Goal: Task Accomplishment & Management: Use online tool/utility

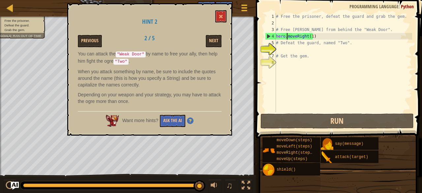
scroll to position [3, 1]
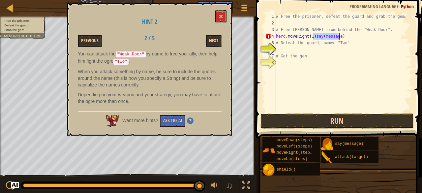
click at [336, 36] on div "# Free the prisoner, defeat the guard and grab the gem. # Free Patrick from beh…" at bounding box center [342, 62] width 137 height 99
click at [336, 36] on div "# Free the prisoner, defeat the guard and grab the gem. # Free Patrick from beh…" at bounding box center [342, 69] width 137 height 112
click at [320, 37] on div "# Free the prisoner, defeat the guard and grab the gem. # Free Patrick from beh…" at bounding box center [342, 69] width 137 height 112
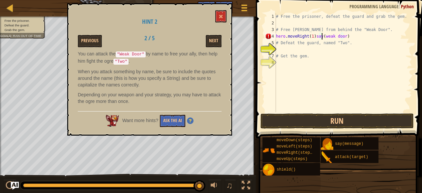
scroll to position [3, 4]
click at [343, 37] on div "# Free the prisoner, defeat the guard and grab the gem. # Free Patrick from beh…" at bounding box center [342, 69] width 137 height 112
click at [325, 39] on div "# Free the prisoner, defeat the guard and grab the gem. # Free Patrick from beh…" at bounding box center [342, 69] width 137 height 112
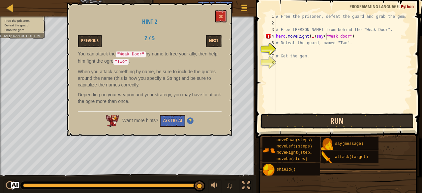
click at [344, 120] on button "Run" at bounding box center [337, 120] width 154 height 15
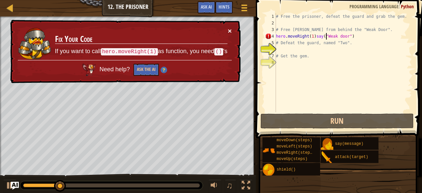
click at [230, 29] on button "×" at bounding box center [230, 30] width 4 height 7
click at [229, 30] on button "×" at bounding box center [230, 30] width 4 height 7
click at [295, 36] on div "# Free the prisoner, defeat the guard and grab the gem. # Free Patrick from beh…" at bounding box center [342, 69] width 137 height 112
click at [293, 36] on div "# Free the prisoner, defeat the guard and grab the gem. # Free Patrick from beh…" at bounding box center [342, 69] width 137 height 112
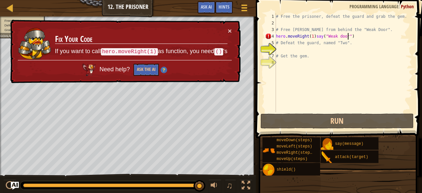
click at [349, 39] on div "# Free the prisoner, defeat the guard and grab the gem. # Free Patrick from beh…" at bounding box center [342, 69] width 137 height 112
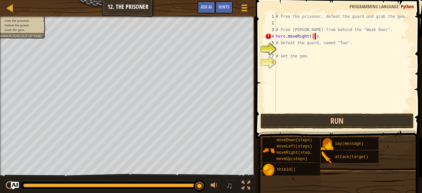
scroll to position [3, 3]
type textarea "hero.moveRight(1)"
click at [287, 49] on div "# Free the prisoner, defeat the guard and grab the gem. # Free Patrick from beh…" at bounding box center [342, 69] width 137 height 112
click at [319, 46] on div "# Free the prisoner, defeat the guard and grab the gem. # Free Patrick from beh…" at bounding box center [342, 62] width 137 height 99
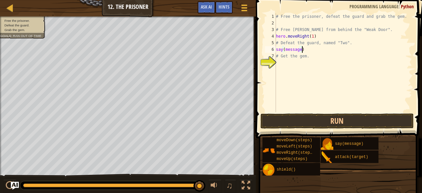
click at [298, 49] on div "# Free the prisoner, defeat the guard and grab the gem. # Free Patrick from beh…" at bounding box center [342, 69] width 137 height 112
click at [304, 50] on div "# Free the prisoner, defeat the guard and grab the gem. # Free Patrick from beh…" at bounding box center [342, 69] width 137 height 112
type textarea "s"
click at [318, 35] on div "# Free the prisoner, defeat the guard and grab the gem. # Free Patrick from beh…" at bounding box center [342, 69] width 137 height 112
type textarea "h"
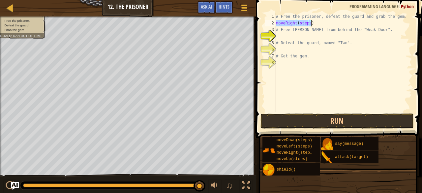
click at [329, 22] on div "# Free the prisoner, defeat the guard and grab the gem. moveRight ( steps ) # F…" at bounding box center [342, 62] width 137 height 99
click at [307, 23] on div "# Free the prisoner, defeat the guard and grab the gem. moveRight ( steps ) # F…" at bounding box center [342, 69] width 137 height 112
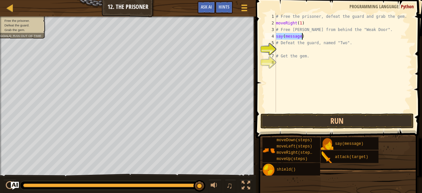
click at [341, 40] on div "# Free the prisoner, defeat the guard and grab the gem. moveRight ( 1 ) # Free …" at bounding box center [342, 69] width 137 height 112
click at [299, 36] on div "# Free the prisoner, defeat the guard and grab the gem. moveRight ( 1 ) # Free …" at bounding box center [342, 69] width 137 height 112
click at [319, 118] on button "Run" at bounding box center [337, 120] width 154 height 15
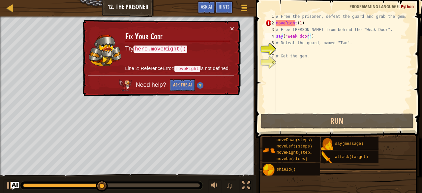
click at [177, 47] on code "hero.moveRight()" at bounding box center [160, 49] width 54 height 8
click at [301, 24] on div "# Free the prisoner, defeat the guard and grab the gem. moveRight ( 1 ) # Free …" at bounding box center [342, 69] width 137 height 112
click at [286, 23] on div "# Free the prisoner, defeat the guard and grab the gem. moveRight ( 1 ) # Free …" at bounding box center [342, 69] width 137 height 112
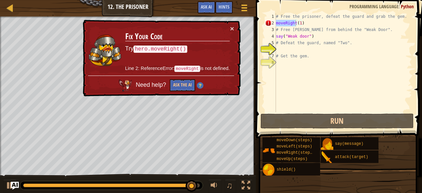
click at [261, 29] on span at bounding box center [339, 59] width 171 height 157
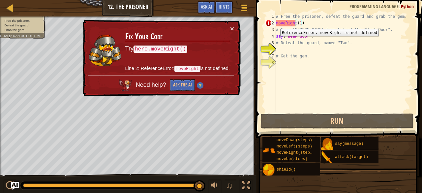
drag, startPoint x: 261, startPoint y: 29, endPoint x: 275, endPoint y: 24, distance: 14.9
click at [275, 24] on div "moveRight(1) 1 2 3 4 5 6 7 8 # Free the prisoner, defeat the guard and grab the…" at bounding box center [338, 81] width 168 height 157
click at [275, 24] on div "2" at bounding box center [270, 23] width 11 height 7
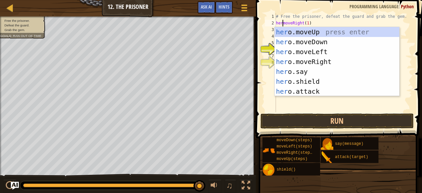
scroll to position [3, 1]
type textarea "herimoveRight(1)"
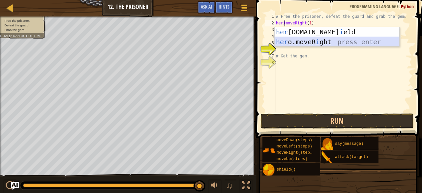
drag, startPoint x: 291, startPoint y: 38, endPoint x: 283, endPoint y: 39, distance: 8.0
click at [283, 39] on div "her o.sh i eld press enter her o.moveR i ght press enter" at bounding box center [336, 47] width 125 height 40
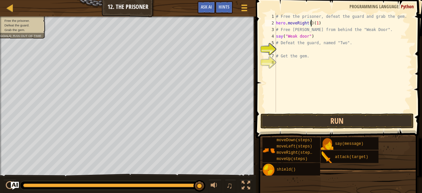
click at [317, 21] on div "# Free the prisoner, defeat the guard and grab the gem. hero . moveRight ( ) ( …" at bounding box center [342, 69] width 137 height 112
click at [308, 23] on div "# Free the prisoner, defeat the guard and grab the gem. hero . moveRight ( ) # …" at bounding box center [342, 69] width 137 height 112
click at [324, 118] on button "Run" at bounding box center [337, 120] width 154 height 15
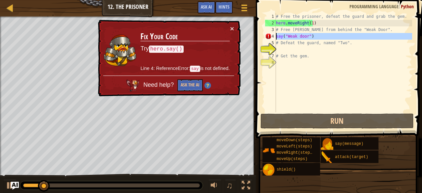
click at [274, 36] on div "4" at bounding box center [270, 36] width 11 height 7
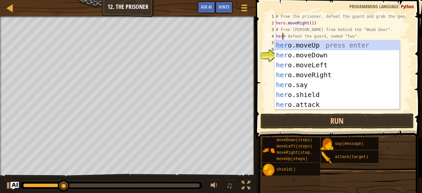
scroll to position [3, 1]
click at [274, 37] on div "4" at bounding box center [270, 36] width 11 height 7
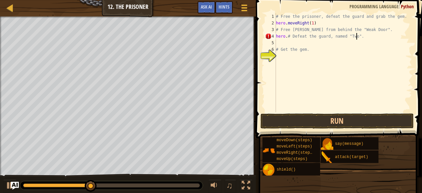
click at [381, 34] on div "# Free the prisoner, defeat the guard and grab the gem. hero . moveRight ( 1 ) …" at bounding box center [342, 69] width 137 height 112
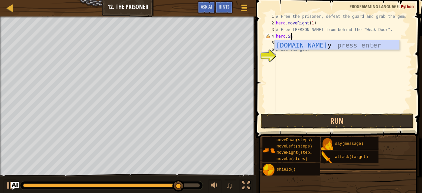
scroll to position [3, 1]
click at [353, 47] on div "hero.say press enter" at bounding box center [336, 55] width 125 height 30
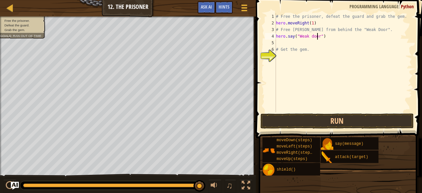
scroll to position [3, 3]
click at [318, 113] on button "Run" at bounding box center [337, 120] width 154 height 15
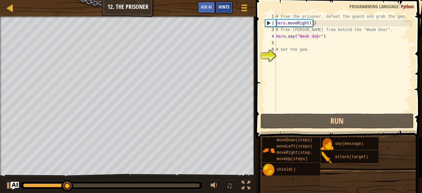
click at [219, 10] on span "Hints" at bounding box center [223, 7] width 11 height 6
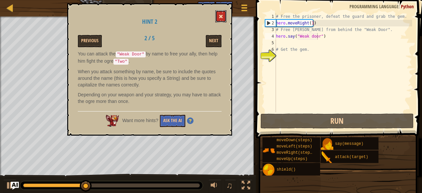
click at [217, 19] on button at bounding box center [220, 16] width 11 height 12
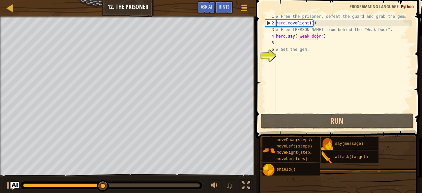
click at [322, 35] on div "# Free the prisoner, defeat the guard and grab the gem. hero . moveRight ( 1 ) …" at bounding box center [342, 69] width 137 height 112
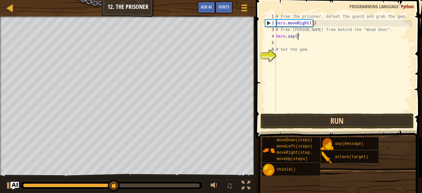
scroll to position [3, 1]
type textarea "h"
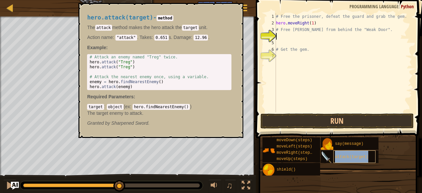
click at [340, 158] on span "attack(target)" at bounding box center [351, 157] width 33 height 5
drag, startPoint x: 337, startPoint y: 153, endPoint x: 284, endPoint y: 35, distance: 128.7
drag, startPoint x: 284, startPoint y: 35, endPoint x: 370, endPoint y: 81, distance: 97.3
drag, startPoint x: 370, startPoint y: 81, endPoint x: 385, endPoint y: 80, distance: 15.8
click at [385, 80] on div "# Free the prisoner, defeat the guard and grab the gem. hero . moveRight ( 1 ) …" at bounding box center [342, 69] width 137 height 112
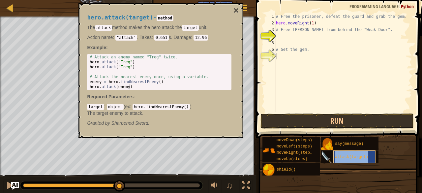
type textarea "# Get the gem."
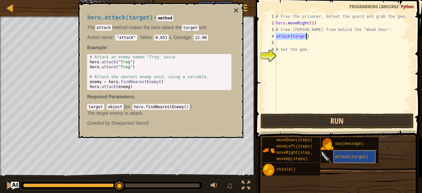
click at [287, 36] on div "# Free the prisoner, defeat the guard and grab the gem. hero . moveRight ( 1 ) …" at bounding box center [342, 62] width 137 height 99
click at [304, 37] on div "# Free the prisoner, defeat the guard and grab the gem. hero . moveRight ( 1 ) …" at bounding box center [342, 69] width 137 height 112
click at [301, 36] on div "# Free the prisoner, defeat the guard and grab the gem. hero . moveRight ( 1 ) …" at bounding box center [342, 69] width 137 height 112
click at [312, 36] on div "# Free the prisoner, defeat the guard and grab the gem. hero . moveRight ( 1 ) …" at bounding box center [342, 69] width 137 height 112
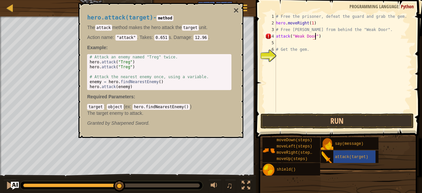
scroll to position [3, 3]
click at [330, 122] on button "Run" at bounding box center [337, 120] width 154 height 15
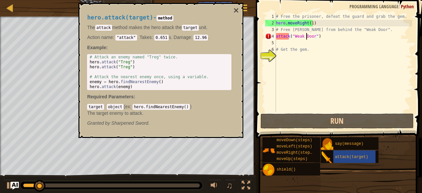
click at [306, 35] on div "# Free the prisoner, defeat the guard and grab the gem. hero . moveRight ( 1 ) …" at bounding box center [342, 69] width 137 height 112
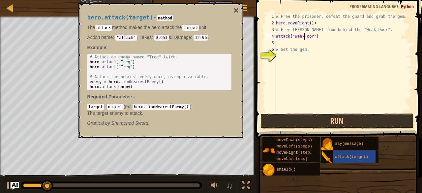
scroll to position [3, 3]
click at [232, 10] on div "hero.attack(target) - method The attack method makes the hero attack the target…" at bounding box center [159, 70] width 154 height 124
click at [237, 9] on button "×" at bounding box center [235, 10] width 5 height 9
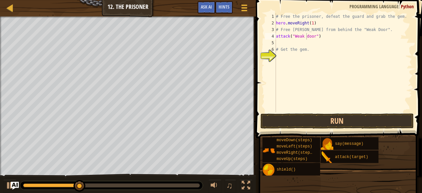
click at [237, 9] on button "Game Menu" at bounding box center [244, 8] width 16 height 15
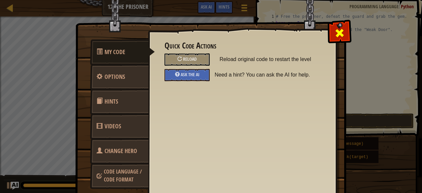
click at [329, 25] on div at bounding box center [339, 31] width 21 height 21
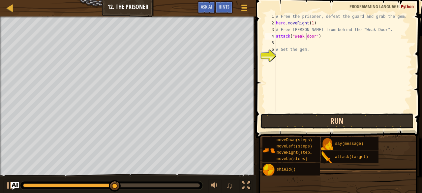
click at [365, 125] on button "Run" at bounding box center [337, 120] width 154 height 15
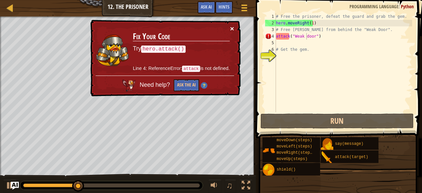
drag, startPoint x: 233, startPoint y: 28, endPoint x: 231, endPoint y: 25, distance: 3.8
click at [231, 25] on button "×" at bounding box center [232, 28] width 4 height 7
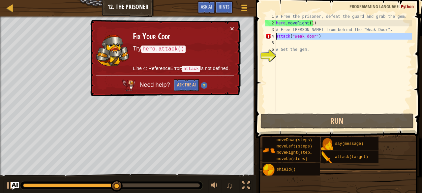
click at [275, 37] on div "4" at bounding box center [270, 36] width 11 height 7
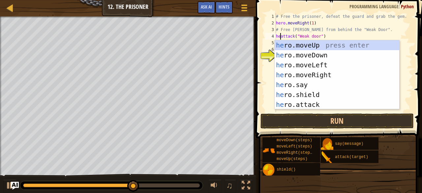
scroll to position [3, 1]
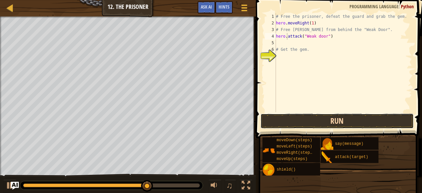
click at [296, 117] on button "Run" at bounding box center [337, 120] width 154 height 15
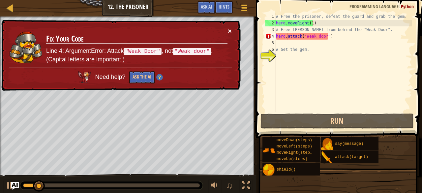
click at [229, 28] on button "×" at bounding box center [230, 30] width 4 height 7
click at [317, 35] on div "# Free the prisoner, defeat the guard and grab the gem. hero . moveRight ( 1 ) …" at bounding box center [342, 69] width 137 height 112
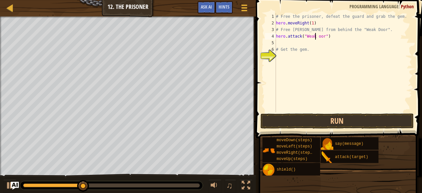
type textarea "hero.attack("Weak Door")"
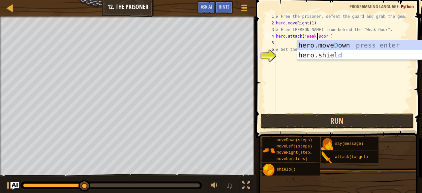
scroll to position [3, 3]
click at [342, 98] on div "# Free the prisoner, defeat the guard and grab the gem. hero . moveRight ( 1 ) …" at bounding box center [342, 69] width 137 height 112
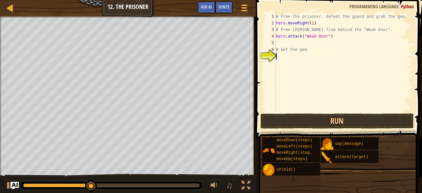
scroll to position [3, 0]
click at [341, 116] on button "Run" at bounding box center [337, 120] width 154 height 15
click at [318, 46] on div "# Free the prisoner, defeat the guard and grab the gem. hero . moveRight ( 1 ) …" at bounding box center [342, 69] width 137 height 112
click at [306, 43] on div "# Free the prisoner, defeat the guard and grab the gem. hero . moveRight ( 1 ) …" at bounding box center [342, 69] width 137 height 112
drag, startPoint x: 312, startPoint y: 42, endPoint x: 285, endPoint y: 39, distance: 27.2
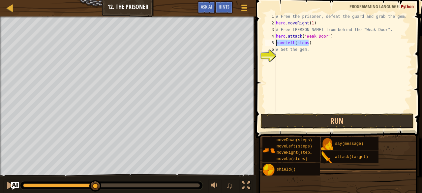
click at [285, 39] on div "# Free the prisoner, defeat the guard and grab the gem. hero . moveRight ( 1 ) …" at bounding box center [342, 69] width 137 height 112
type textarea "hero.attack("Weak Door") moveLeft(steps)"
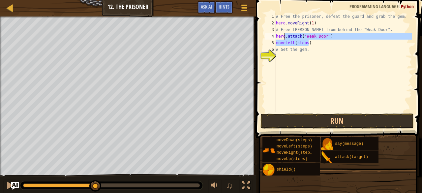
click at [309, 55] on div "# Free the prisoner, defeat the guard and grab the gem. hero . moveRight ( 1 ) …" at bounding box center [342, 69] width 137 height 112
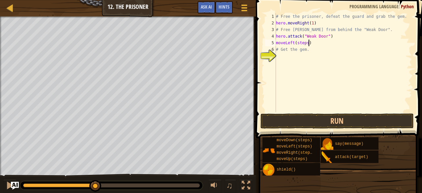
click at [311, 41] on div "# Free the prisoner, defeat the guard and grab the gem. hero . moveRight ( 1 ) …" at bounding box center [342, 69] width 137 height 112
type textarea "m"
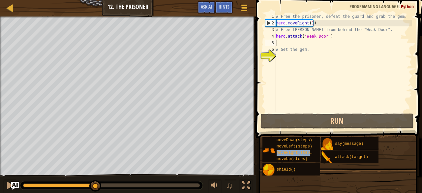
drag, startPoint x: 296, startPoint y: 153, endPoint x: 298, endPoint y: 55, distance: 97.2
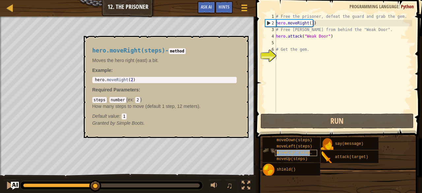
type textarea "# Get the gem."
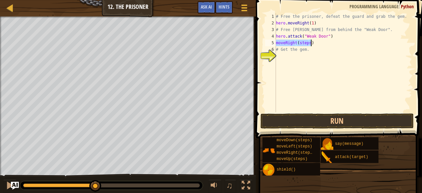
click at [311, 42] on div "# Free the prisoner, defeat the guard and grab the gem. hero . moveRight ( 1 ) …" at bounding box center [342, 62] width 137 height 99
click at [307, 42] on div "# Free the prisoner, defeat the guard and grab the gem. hero . moveRight ( 1 ) …" at bounding box center [342, 69] width 137 height 112
click at [276, 44] on div "# Free the prisoner, defeat the guard and grab the gem. hero . moveRight ( 1 ) …" at bounding box center [342, 69] width 137 height 112
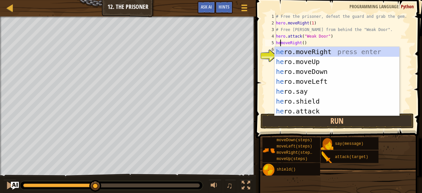
scroll to position [3, 1]
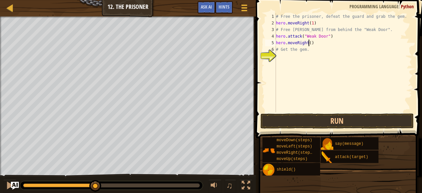
click at [308, 42] on div "# Free the prisoner, defeat the guard and grab the gem. hero . moveRight ( 1 ) …" at bounding box center [342, 69] width 137 height 112
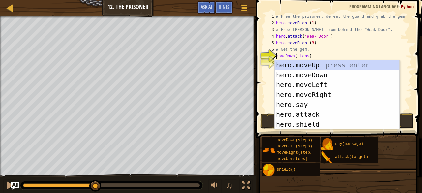
scroll to position [3, 2]
click at [315, 54] on div "# Free the prisoner, defeat the guard and grab the gem. hero . moveRight ( 1 ) …" at bounding box center [342, 69] width 137 height 112
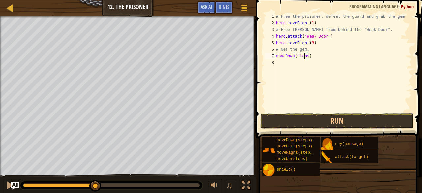
click at [305, 56] on div "# Free the prisoner, defeat the guard and grab the gem. hero . moveRight ( 1 ) …" at bounding box center [342, 69] width 137 height 112
click at [306, 56] on div "# Free the prisoner, defeat the guard and grab the gem. hero . moveRight ( 1 ) …" at bounding box center [342, 69] width 137 height 112
click at [296, 122] on button "Run" at bounding box center [337, 120] width 154 height 15
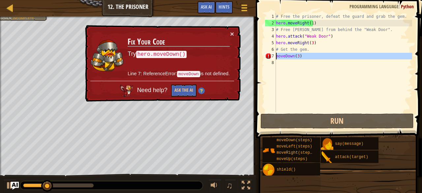
click at [277, 57] on div "moveDown(3) 1 2 3 4 5 6 7 8 # Free the prisoner, defeat the guard and grab the …" at bounding box center [338, 62] width 148 height 99
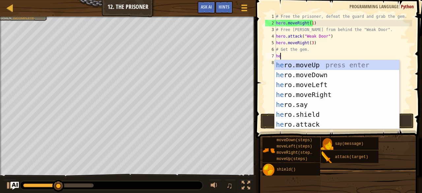
scroll to position [3, 0]
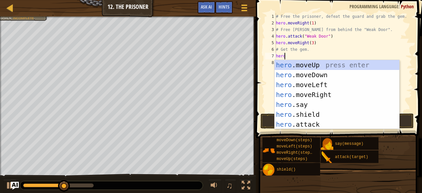
type textarea "hero."
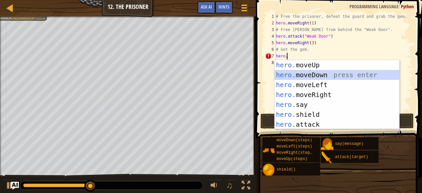
click at [312, 72] on div "hero. moveUp press enter hero. moveDown press enter hero. moveLeft press enter …" at bounding box center [336, 104] width 125 height 89
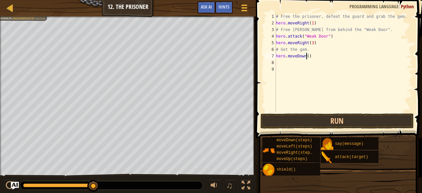
click at [305, 55] on div "# Free the prisoner, defeat the guard and grab the gem. hero . moveRight ( 1 ) …" at bounding box center [342, 69] width 137 height 112
click at [311, 118] on button "Run" at bounding box center [337, 120] width 154 height 15
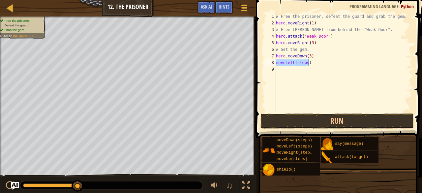
click at [306, 62] on div "# Free the prisoner, defeat the guard and grab the gem. hero . moveRight ( 1 ) …" at bounding box center [342, 62] width 137 height 99
click at [276, 62] on div "# Free the prisoner, defeat the guard and grab the gem. hero . moveRight ( 1 ) …" at bounding box center [342, 69] width 137 height 112
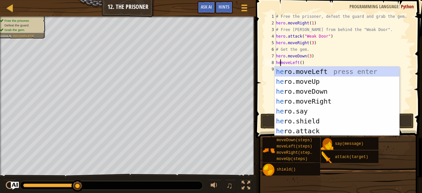
scroll to position [3, 1]
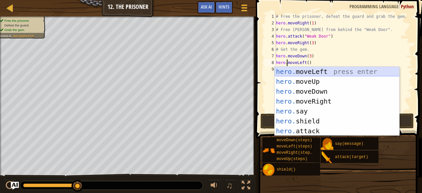
click at [330, 70] on div "hero. moveLeft press enter hero. moveUp press enter hero. moveDown press enter …" at bounding box center [336, 111] width 125 height 89
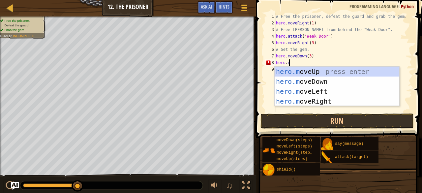
type textarea "[DOMAIN_NAME]"
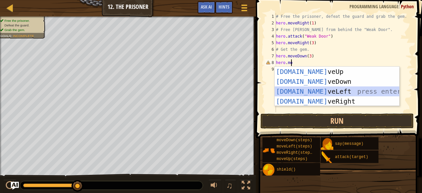
click at [307, 90] on div "hero.mo veUp press enter hero.mo veDown press enter hero.mo veLeft press enter …" at bounding box center [336, 96] width 125 height 59
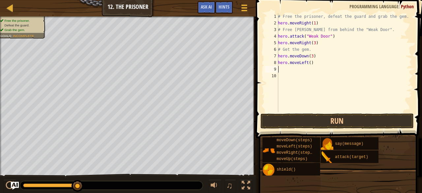
click at [307, 62] on div "# Free the prisoner, defeat the guard and grab the gem. hero . moveRight ( 1 ) …" at bounding box center [343, 69] width 135 height 112
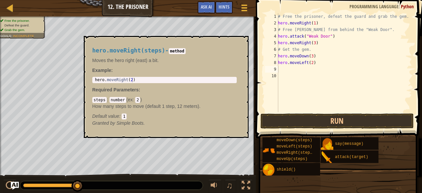
scroll to position [3, 2]
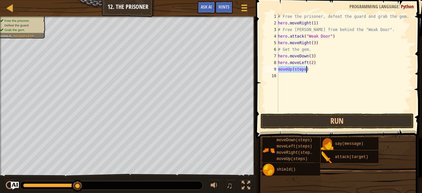
click at [280, 70] on div "# Free the prisoner, defeat the guard and grab the gem. hero . moveRight ( 1 ) …" at bounding box center [343, 62] width 135 height 99
click at [280, 70] on div "# Free the prisoner, defeat the guard and grab the gem. hero . moveRight ( 1 ) …" at bounding box center [343, 69] width 135 height 112
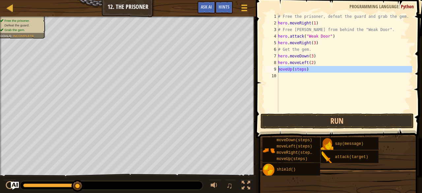
click at [278, 70] on div "9" at bounding box center [271, 69] width 13 height 7
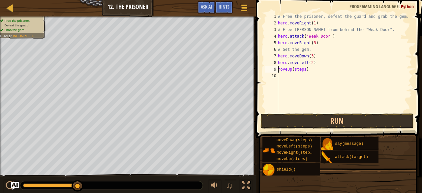
scroll to position [3, 0]
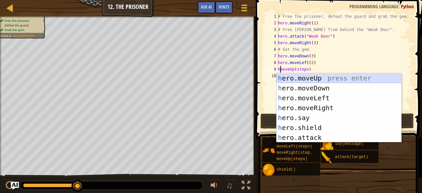
click at [294, 76] on div "h ero.moveUp press enter h ero.moveDown press enter h ero.moveLeft press enter …" at bounding box center [338, 117] width 125 height 89
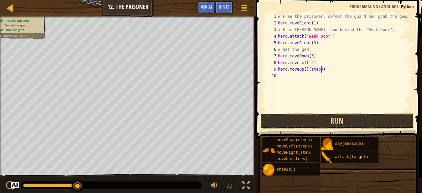
click at [325, 70] on div "# Free the prisoner, defeat the guard and grab the gem. hero . moveRight ( 1 ) …" at bounding box center [343, 69] width 135 height 112
click at [303, 71] on div "# Free the prisoner, defeat the guard and grab the gem. hero . moveRight ( 1 ) …" at bounding box center [343, 69] width 135 height 112
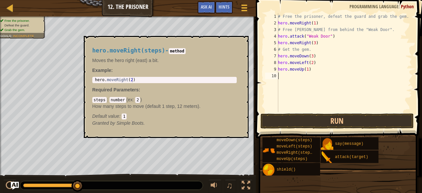
click at [311, 73] on div "# Free the prisoner, defeat the guard and grab the gem. hero . moveRight ( 1 ) …" at bounding box center [343, 69] width 135 height 112
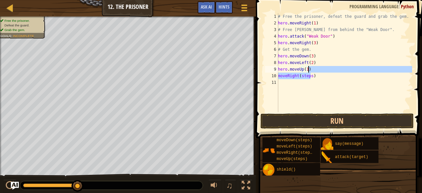
drag, startPoint x: 311, startPoint y: 73, endPoint x: 342, endPoint y: 72, distance: 30.7
click at [342, 72] on div "# Free the prisoner, defeat the guard and grab the gem. hero . moveRight ( 1 ) …" at bounding box center [343, 69] width 135 height 112
type textarea "moveRight(steps)"
type textarea "moveRight(steps"
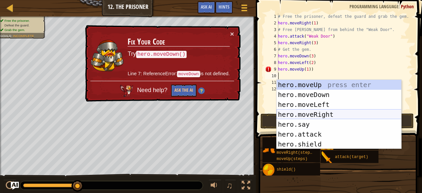
drag, startPoint x: 342, startPoint y: 73, endPoint x: 298, endPoint y: 111, distance: 57.7
click at [298, 111] on div "hero.moveUp press enter hero.moveDown press enter hero.moveLeft press enter her…" at bounding box center [338, 124] width 125 height 89
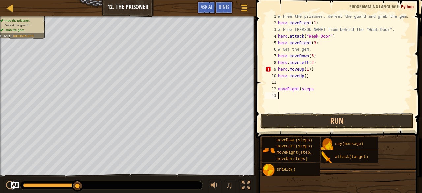
drag, startPoint x: 298, startPoint y: 111, endPoint x: 284, endPoint y: 106, distance: 15.4
click at [284, 106] on div "# Free the prisoner, defeat the guard and grab the gem. hero . moveRight ( 1 ) …" at bounding box center [343, 69] width 135 height 112
click at [314, 88] on div "# Free the prisoner, defeat the guard and grab the gem. hero . moveRight ( 1 ) …" at bounding box center [343, 69] width 135 height 112
type textarea "m"
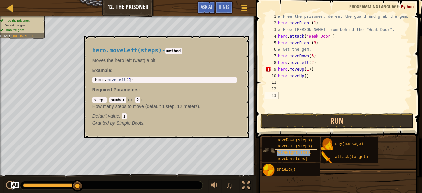
type textarea "hero.moveUp()"
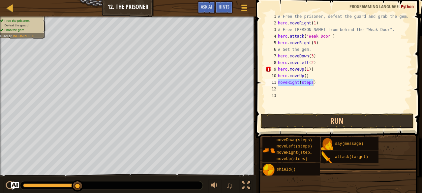
click at [262, 86] on div "moveRight(steps) 1 2 3 4 5 6 7 8 9 10 11 12 13 # Free the prisoner, defeat the …" at bounding box center [338, 81] width 168 height 157
drag, startPoint x: 262, startPoint y: 86, endPoint x: 260, endPoint y: 81, distance: 5.6
click at [260, 81] on span at bounding box center [339, 59] width 171 height 157
click at [262, 83] on span at bounding box center [339, 59] width 171 height 157
click at [278, 81] on div "11" at bounding box center [271, 82] width 13 height 7
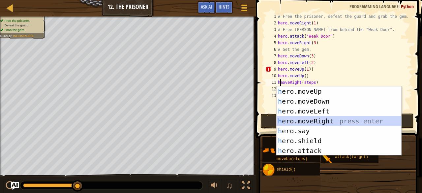
click at [298, 121] on div "h ero.moveUp press enter h ero.moveDown press enter h ero.moveLeft press enter …" at bounding box center [338, 130] width 125 height 89
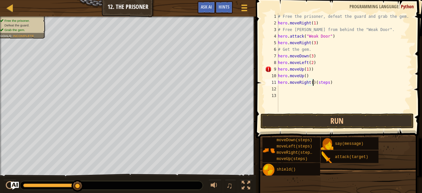
click at [334, 85] on div "# Free the prisoner, defeat the guard and grab the gem. hero . moveRight ( 1 ) …" at bounding box center [343, 69] width 135 height 112
type textarea "hero.moveRight()"
click at [309, 83] on div "# Free the prisoner, defeat the guard and grab the gem. hero . moveRight ( 1 ) …" at bounding box center [343, 69] width 135 height 112
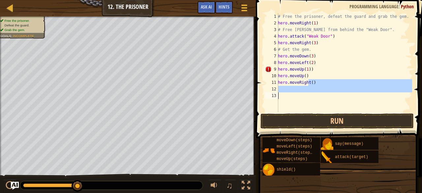
drag, startPoint x: 309, startPoint y: 83, endPoint x: 337, endPoint y: 102, distance: 34.4
click at [337, 102] on div "# Free the prisoner, defeat the guard and grab the gem. hero . moveRight ( 1 ) …" at bounding box center [343, 69] width 135 height 112
click at [337, 102] on div "# Free the prisoner, defeat the guard and grab the gem. hero . moveRight ( 1 ) …" at bounding box center [343, 62] width 135 height 99
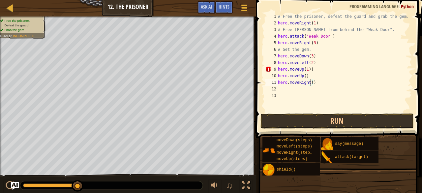
click at [309, 83] on div "# Free the prisoner, defeat the guard and grab the gem. hero . moveRight ( 1 ) …" at bounding box center [343, 69] width 135 height 112
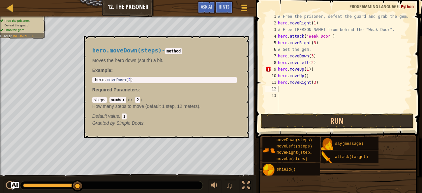
scroll to position [3, 2]
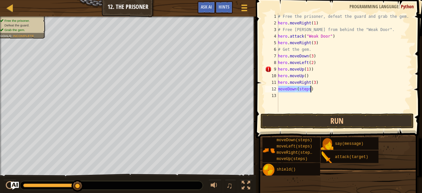
click at [279, 90] on div "# Free the prisoner, defeat the guard and grab the gem. hero . moveRight ( 1 ) …" at bounding box center [343, 62] width 135 height 99
click at [279, 90] on div "# Free the prisoner, defeat the guard and grab the gem. hero . moveRight ( 1 ) …" at bounding box center [343, 69] width 135 height 112
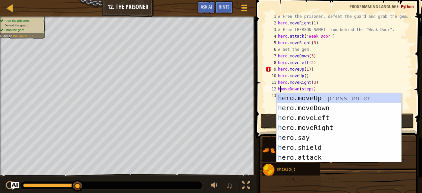
scroll to position [3, 0]
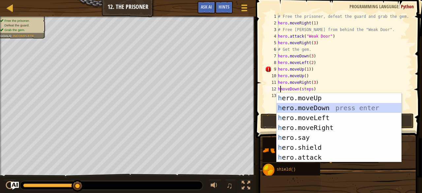
click at [308, 110] on div "h ero.moveUp press enter h ero.moveDown press enter h ero.moveLeft press enter …" at bounding box center [338, 137] width 125 height 89
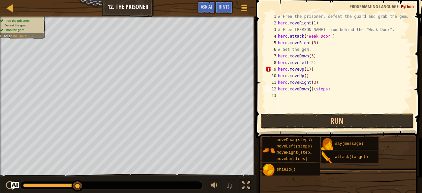
click at [325, 89] on div "# Free the prisoner, defeat the guard and grab the gem. hero . moveRight ( 1 ) …" at bounding box center [343, 69] width 135 height 112
click at [308, 89] on div "# Free the prisoner, defeat the guard and grab the gem. hero . moveRight ( 1 ) …" at bounding box center [343, 69] width 135 height 112
click at [344, 117] on button "Run" at bounding box center [337, 120] width 154 height 15
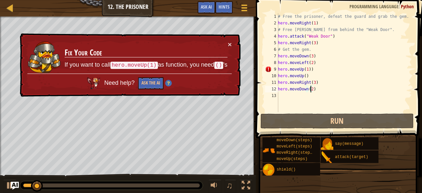
click at [313, 70] on div "# Free the prisoner, defeat the guard and grab the gem. hero . moveRight ( 1 ) …" at bounding box center [343, 69] width 135 height 112
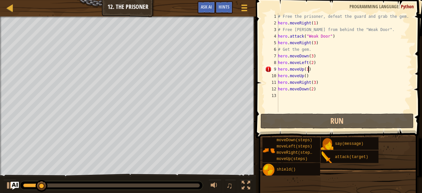
scroll to position [3, 2]
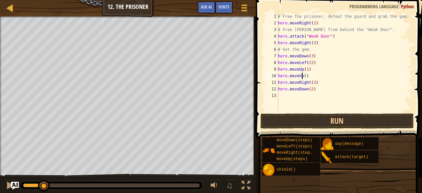
click at [302, 77] on div "# Free the prisoner, defeat the guard and grab the gem. hero . moveRight ( 1 ) …" at bounding box center [343, 69] width 135 height 112
click at [307, 76] on div "# Free the prisoner, defeat the guard and grab the gem. hero . moveRight ( 1 ) …" at bounding box center [343, 69] width 135 height 112
type textarea "h"
click at [311, 116] on button "Run" at bounding box center [337, 120] width 154 height 15
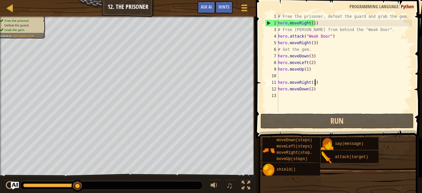
click at [321, 84] on div "# Free the prisoner, defeat the guard and grab the gem. hero . moveRight ( 1 ) …" at bounding box center [343, 69] width 135 height 112
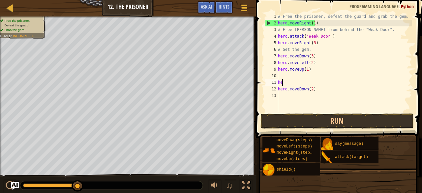
type textarea "h"
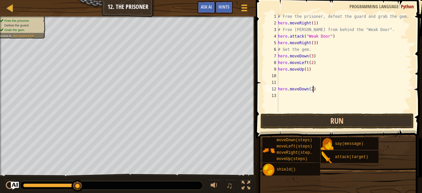
click at [312, 88] on div "# Free the prisoner, defeat the guard and grab the gem. hero . moveRight ( 1 ) …" at bounding box center [343, 69] width 135 height 112
type textarea "h"
click at [306, 70] on div "# Free the prisoner, defeat the guard and grab the gem. hero . moveRight ( 1 ) …" at bounding box center [343, 69] width 135 height 112
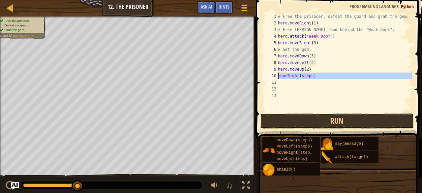
click at [276, 74] on div "10" at bounding box center [271, 75] width 13 height 7
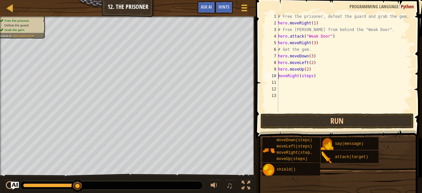
click at [277, 75] on div "10" at bounding box center [271, 75] width 13 height 7
type textarea "hmoveRight(steps)"
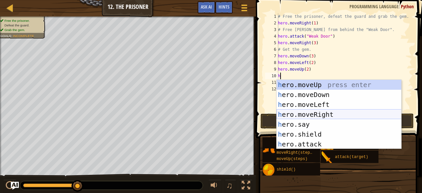
click at [321, 112] on div "h ero.moveUp press enter h ero.moveDown press enter h ero.moveLeft press enter …" at bounding box center [338, 124] width 125 height 89
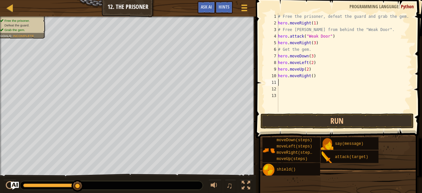
click at [310, 76] on div "# Free the prisoner, defeat the guard and grab the gem. hero . moveRight ( 1 ) …" at bounding box center [343, 69] width 135 height 112
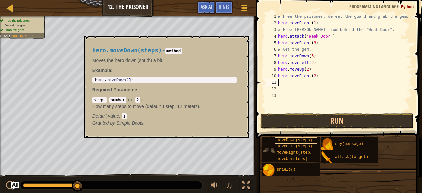
scroll to position [3, 2]
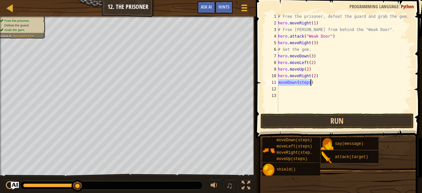
click at [279, 82] on div "# Free the prisoner, defeat the guard and grab the gem. hero . moveRight ( 1 ) …" at bounding box center [343, 62] width 135 height 99
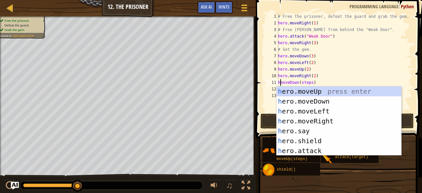
scroll to position [3, 0]
click at [323, 100] on div "h ero.moveUp press enter h ero.moveDown press enter h ero.moveLeft press enter …" at bounding box center [338, 130] width 125 height 89
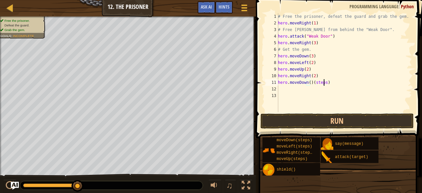
click at [323, 82] on div "# Free the prisoner, defeat the guard and grab the gem. hero . moveRight ( 1 ) …" at bounding box center [343, 69] width 135 height 112
click at [329, 82] on div "# Free the prisoner, defeat the guard and grab the gem. hero . moveRight ( 1 ) …" at bounding box center [343, 69] width 135 height 112
click at [307, 83] on div "# Free the prisoner, defeat the guard and grab the gem. hero . moveRight ( 1 ) …" at bounding box center [343, 69] width 135 height 112
drag, startPoint x: 308, startPoint y: 122, endPoint x: 286, endPoint y: 124, distance: 21.5
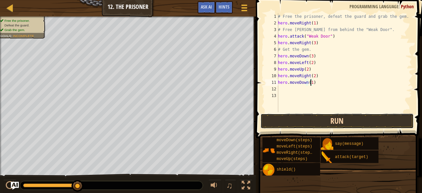
click at [286, 124] on button "Run" at bounding box center [337, 120] width 154 height 15
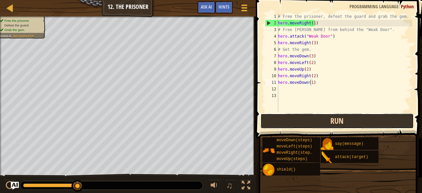
click at [284, 118] on button "Run" at bounding box center [337, 120] width 154 height 15
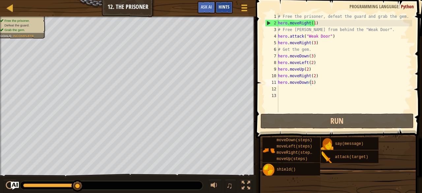
click at [227, 5] on span "Hints" at bounding box center [223, 7] width 11 height 6
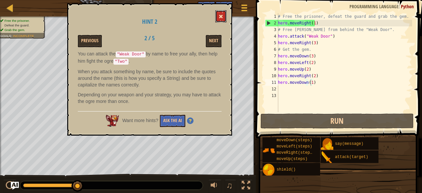
click at [224, 13] on button at bounding box center [220, 16] width 11 height 12
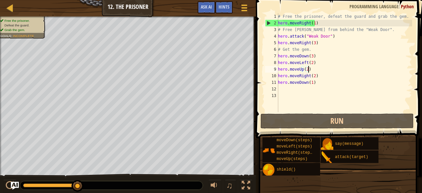
click at [313, 68] on div "# Free the prisoner, defeat the guard and grab the gem. hero . moveRight ( 1 ) …" at bounding box center [343, 69] width 135 height 112
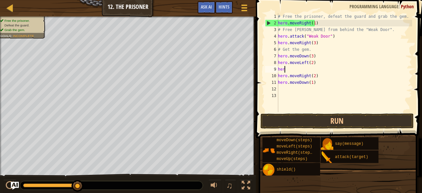
scroll to position [3, 0]
type textarea "h"
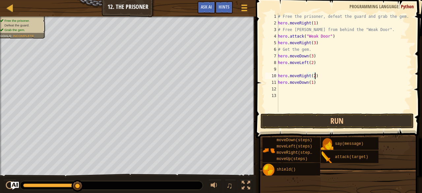
click at [314, 76] on div "# Free the prisoner, defeat the guard and grab the gem. hero . moveRight ( 1 ) …" at bounding box center [343, 69] width 135 height 112
type textarea "h"
click at [312, 70] on div "# Free the prisoner, defeat the guard and grab the gem. hero . moveRight ( 1 ) …" at bounding box center [343, 69] width 135 height 112
type textarea "h"
click at [310, 62] on div "# Free the prisoner, defeat the guard and grab the gem. hero . moveRight ( 1 ) …" at bounding box center [343, 69] width 135 height 112
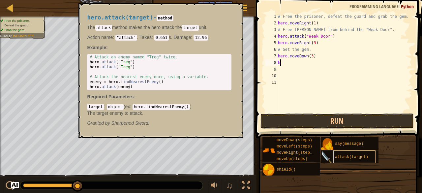
type textarea "h"
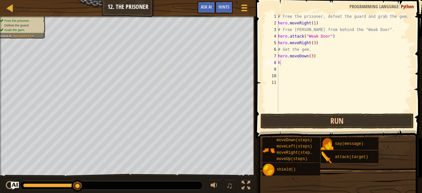
click at [286, 70] on div "# Free the prisoner, defeat the guard and grab the gem. hero . moveRight ( 1 ) …" at bounding box center [343, 69] width 135 height 112
click at [281, 64] on div "# Free the prisoner, defeat the guard and grab the gem. hero . moveRight ( 1 ) …" at bounding box center [343, 69] width 135 height 112
type textarea "h"
click at [320, 61] on div "# Free the prisoner, defeat the guard and grab the gem. hero . moveRight ( 1 ) …" at bounding box center [343, 62] width 135 height 99
click at [306, 62] on div "# Free the prisoner, defeat the guard and grab the gem. hero . moveRight ( 1 ) …" at bounding box center [343, 69] width 135 height 112
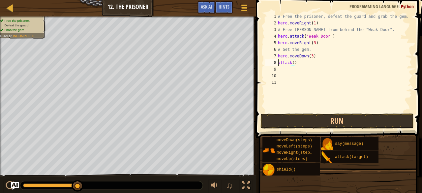
click at [278, 63] on div "# Free the prisoner, defeat the guard and grab the gem. hero . moveRight ( 1 ) …" at bounding box center [343, 69] width 135 height 112
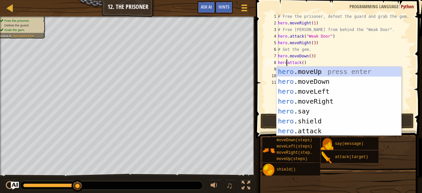
scroll to position [3, 1]
click at [324, 128] on div "hero. moveUp press enter hero. moveDown press enter hero. moveLeft press enter …" at bounding box center [338, 111] width 125 height 89
type textarea "hero.attack("Enemy Name")"
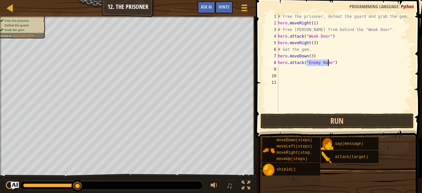
click at [320, 84] on div "# Free the prisoner, defeat the guard and grab the gem. hero . moveRight ( 1 ) …" at bounding box center [343, 69] width 135 height 112
click at [327, 62] on div "# Free the prisoner, defeat the guard and grab the gem. hero . moveRight ( 1 ) …" at bounding box center [343, 69] width 135 height 112
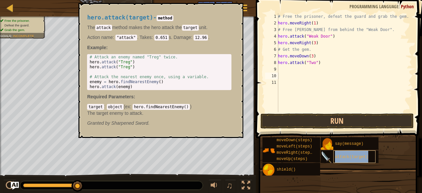
type textarea "attack(target)"
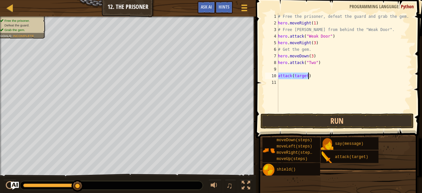
scroll to position [3, 2]
click at [285, 70] on div "# Free the prisoner, defeat the guard and grab the gem. hero . moveRight ( 1 ) …" at bounding box center [343, 69] width 135 height 112
click at [306, 69] on div "# Free the prisoner, defeat the guard and grab the gem. hero . moveRight ( 1 ) …" at bounding box center [343, 69] width 135 height 112
click at [277, 70] on div "9" at bounding box center [271, 69] width 13 height 7
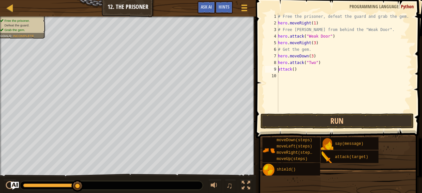
click at [277, 68] on div "9" at bounding box center [271, 69] width 13 height 7
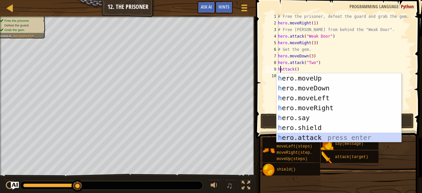
click at [317, 134] on div "h ero.moveUp press enter h ero.moveDown press enter h ero.moveLeft press enter …" at bounding box center [338, 117] width 125 height 89
type textarea "hero.attack("Enemy Name")"
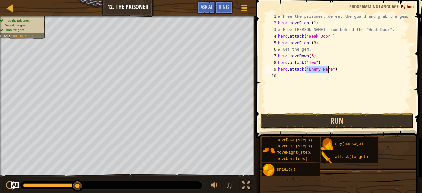
click at [320, 79] on div "# Free the prisoner, defeat the guard and grab the gem. hero . moveRight ( 1 ) …" at bounding box center [343, 69] width 135 height 112
click at [327, 70] on div "# Free the prisoner, defeat the guard and grab the gem. hero . moveRight ( 1 ) …" at bounding box center [343, 69] width 135 height 112
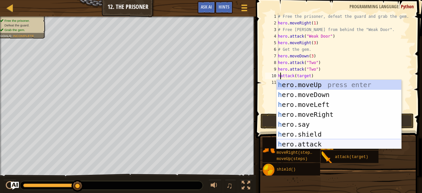
click at [316, 142] on div "h ero.moveUp press enter h ero.moveDown press enter h ero.moveLeft press enter …" at bounding box center [338, 124] width 125 height 89
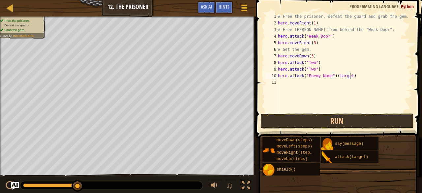
click at [351, 72] on div "# Free the prisoner, defeat the guard and grab the gem. hero . moveRight ( 1 ) …" at bounding box center [343, 69] width 135 height 112
click at [328, 79] on div "# Free the prisoner, defeat the guard and grab the gem. hero . moveRight ( 1 ) …" at bounding box center [343, 69] width 135 height 112
click at [345, 114] on button "Run" at bounding box center [337, 120] width 154 height 15
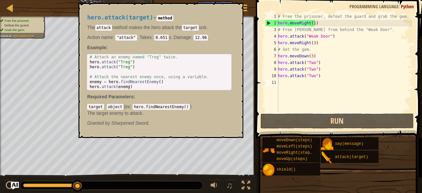
scroll to position [3, 2]
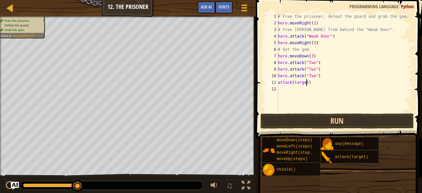
click at [305, 83] on div "# Free the prisoner, defeat the guard and grab the gem. hero . moveRight ( 1 ) …" at bounding box center [343, 69] width 135 height 112
click at [278, 82] on div "# Free the prisoner, defeat the guard and grab the gem. hero . moveRight ( 1 ) …" at bounding box center [343, 69] width 135 height 112
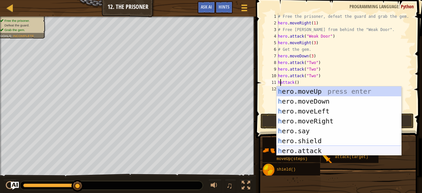
click at [307, 150] on div "h ero.moveUp press enter h ero.moveDown press enter h ero.moveLeft press enter …" at bounding box center [338, 130] width 125 height 89
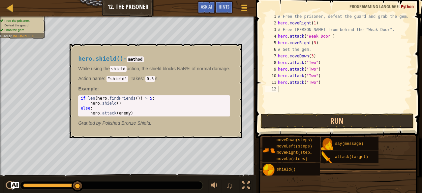
scroll to position [3, 1]
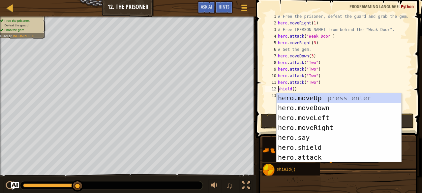
click at [293, 87] on div "# Free the prisoner, defeat the guard and grab the gem. hero . moveRight ( 1 ) …" at bounding box center [343, 69] width 135 height 112
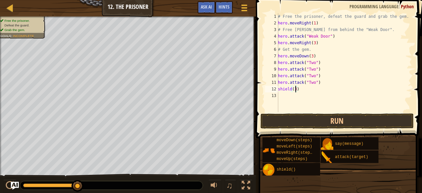
drag, startPoint x: 277, startPoint y: 89, endPoint x: 273, endPoint y: 90, distance: 4.6
click at [273, 90] on div "12" at bounding box center [271, 89] width 13 height 7
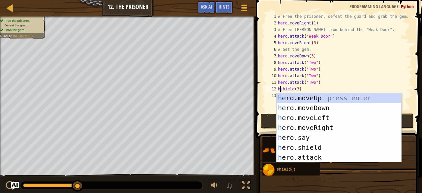
scroll to position [3, 0]
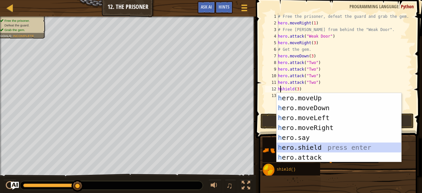
click at [308, 148] on div "h ero.moveUp press enter h ero.moveDown press enter h ero.moveLeft press enter …" at bounding box center [338, 137] width 125 height 89
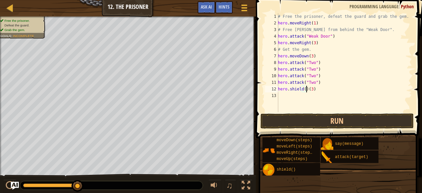
click at [313, 89] on div "# Free the prisoner, defeat the guard and grab the gem. hero . moveRight ( 1 ) …" at bounding box center [343, 69] width 135 height 112
click at [302, 89] on div "# Free the prisoner, defeat the guard and grab the gem. hero . moveRight ( 1 ) …" at bounding box center [343, 69] width 135 height 112
drag, startPoint x: 302, startPoint y: 89, endPoint x: 283, endPoint y: 91, distance: 19.9
drag, startPoint x: 283, startPoint y: 91, endPoint x: 260, endPoint y: 99, distance: 24.4
click at [260, 99] on span at bounding box center [339, 59] width 171 height 157
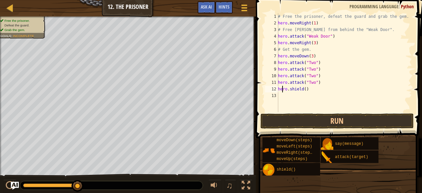
click at [302, 88] on div "# Free the prisoner, defeat the guard and grab the gem. hero . moveRight ( 1 ) …" at bounding box center [343, 69] width 135 height 112
click at [304, 89] on div "# Free the prisoner, defeat the guard and grab the gem. hero . moveRight ( 1 ) …" at bounding box center [343, 69] width 135 height 112
type textarea "hero.shield(3)"
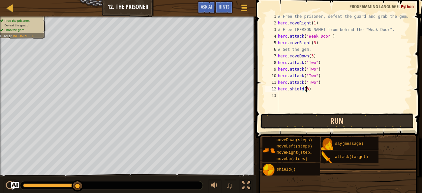
click at [322, 121] on button "Run" at bounding box center [337, 120] width 154 height 15
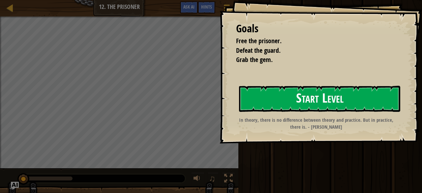
click at [264, 112] on button "Start Level" at bounding box center [319, 99] width 161 height 26
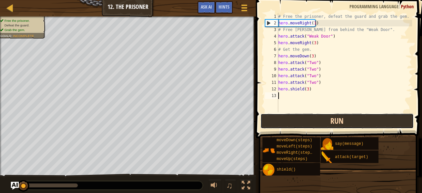
click at [301, 121] on button "Run" at bounding box center [337, 120] width 154 height 15
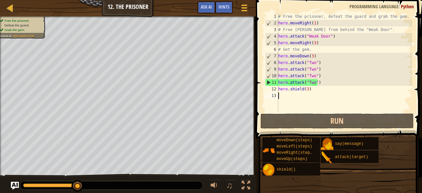
click at [314, 84] on div "# Free the prisoner, defeat the guard and grab the gem. hero . moveRight ( 1 ) …" at bounding box center [344, 69] width 135 height 112
click at [269, 79] on div "11" at bounding box center [271, 82] width 13 height 7
click at [270, 81] on div "11" at bounding box center [271, 82] width 13 height 7
click at [266, 83] on div "11" at bounding box center [271, 82] width 13 height 7
click at [268, 82] on div "11" at bounding box center [271, 82] width 13 height 7
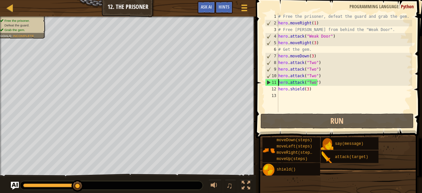
type textarea "hero.shield(3)"
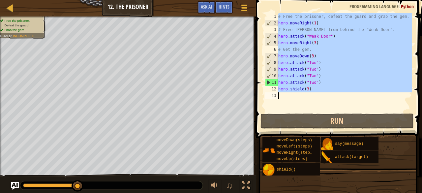
click at [268, 82] on div "11" at bounding box center [271, 82] width 13 height 7
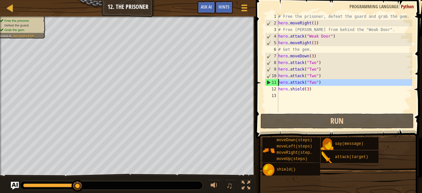
click at [268, 82] on div "11" at bounding box center [271, 82] width 13 height 7
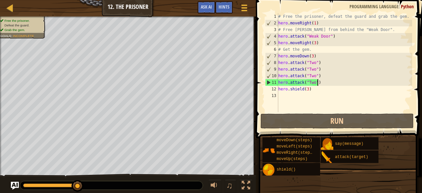
click at [327, 84] on div "# Free the prisoner, defeat the guard and grab the gem. hero . moveRight ( 1 ) …" at bounding box center [344, 69] width 135 height 112
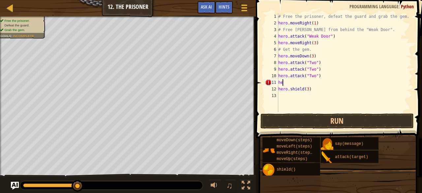
type textarea "h"
click at [296, 120] on button "Run" at bounding box center [337, 120] width 154 height 15
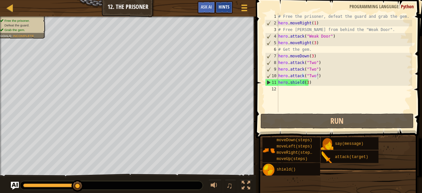
click at [224, 11] on div "Hints" at bounding box center [223, 7] width 17 height 12
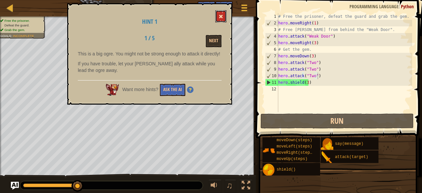
click at [218, 13] on button at bounding box center [220, 16] width 11 height 12
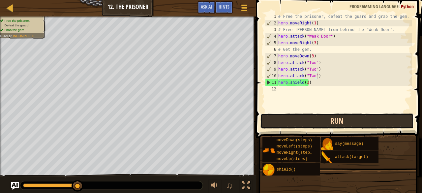
click at [325, 114] on button "Run" at bounding box center [337, 120] width 154 height 15
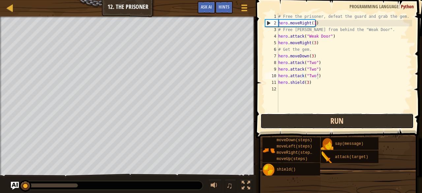
click at [325, 114] on button "Run" at bounding box center [337, 120] width 154 height 15
click at [325, 114] on button "Running" at bounding box center [337, 120] width 154 height 15
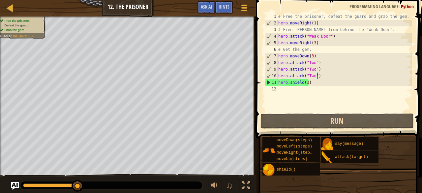
click at [321, 82] on div "# Free the prisoner, defeat the guard and grab the gem. hero . moveRight ( 1 ) …" at bounding box center [344, 69] width 135 height 112
click at [318, 57] on div "# Free the prisoner, defeat the guard and grab the gem. hero . moveRight ( 1 ) …" at bounding box center [344, 69] width 135 height 112
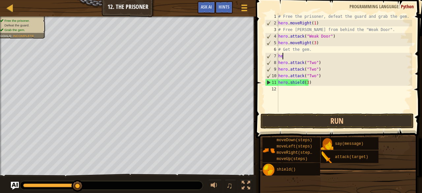
type textarea "h"
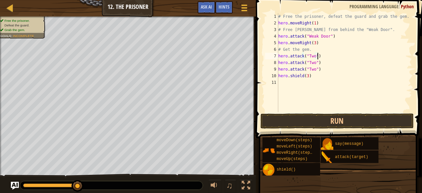
click at [326, 56] on div "# Free the prisoner, defeat the guard and grab the gem. hero . moveRight ( 1 ) …" at bounding box center [344, 69] width 135 height 112
drag, startPoint x: 325, startPoint y: 54, endPoint x: 316, endPoint y: 57, distance: 10.1
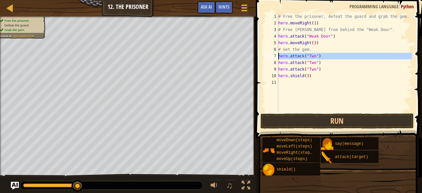
drag, startPoint x: 316, startPoint y: 57, endPoint x: 276, endPoint y: 55, distance: 39.3
click at [276, 55] on div "7" at bounding box center [271, 56] width 13 height 7
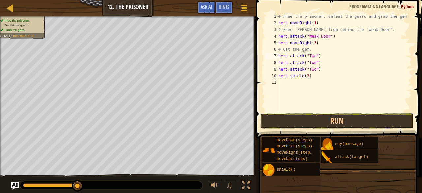
click at [280, 57] on div "# Free the prisoner, defeat the guard and grab the gem. hero . moveRight ( 1 ) …" at bounding box center [344, 69] width 135 height 112
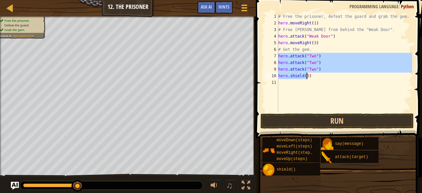
drag, startPoint x: 278, startPoint y: 57, endPoint x: 307, endPoint y: 77, distance: 35.5
click at [307, 77] on div "# Free the prisoner, defeat the guard and grab the gem. hero . moveRight ( 1 ) …" at bounding box center [344, 69] width 135 height 112
type textarea ")"
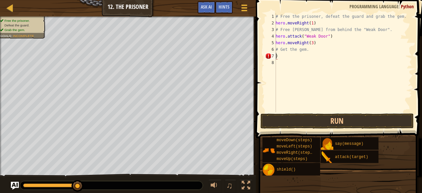
click at [283, 57] on div "# Free the prisoner, defeat the guard and grab the gem. hero . moveRight ( 1 ) …" at bounding box center [343, 69] width 138 height 112
click at [307, 124] on button "Run" at bounding box center [337, 120] width 154 height 15
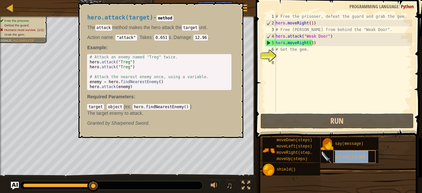
type textarea "attack(target)"
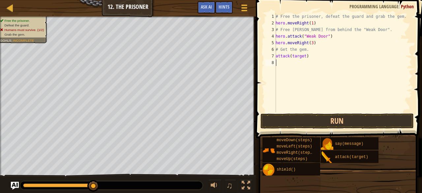
click at [307, 66] on div "# Free the prisoner, defeat the guard and grab the gem. hero . moveRight ( 1 ) …" at bounding box center [343, 69] width 138 height 112
click at [303, 56] on div "# Free the prisoner, defeat the guard and grab the gem. hero . moveRight ( 1 ) …" at bounding box center [343, 69] width 138 height 112
click at [276, 57] on div "# Free the prisoner, defeat the guard and grab the gem. hero . moveRight ( 1 ) …" at bounding box center [343, 69] width 138 height 112
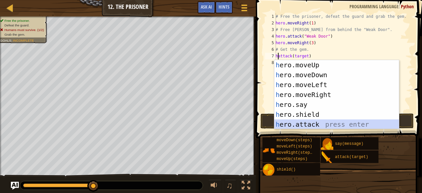
click at [316, 122] on div "h ero.moveUp press enter h ero.moveDown press enter h ero.moveLeft press enter …" at bounding box center [336, 104] width 125 height 89
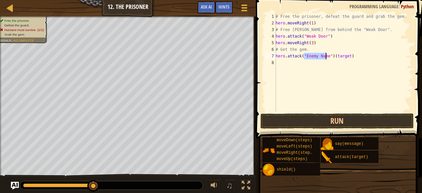
click at [351, 55] on div "# Free the prisoner, defeat the guard and grab the gem. hero . moveRight ( 1 ) …" at bounding box center [343, 69] width 138 height 112
click at [325, 57] on div "# Free the prisoner, defeat the guard and grab the gem. hero . moveRight ( 1 ) …" at bounding box center [343, 69] width 138 height 112
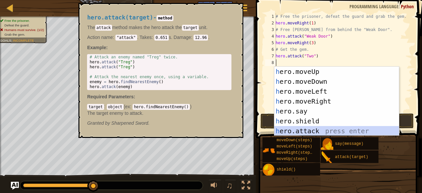
scroll to position [3, 2]
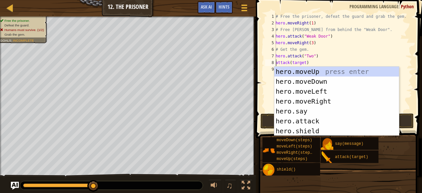
click at [302, 63] on div "# Free the prisoner, defeat the guard and grab the gem. hero . moveRight ( 1 ) …" at bounding box center [343, 69] width 138 height 112
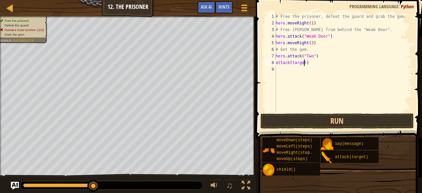
click at [304, 63] on div "# Free the prisoner, defeat the guard and grab the gem. hero . moveRight ( 1 ) …" at bounding box center [343, 69] width 138 height 112
click at [275, 62] on div "8" at bounding box center [270, 62] width 11 height 7
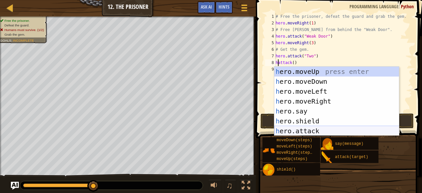
click at [323, 126] on div "h ero.moveUp press enter h ero.moveDown press enter h ero.moveLeft press enter …" at bounding box center [336, 111] width 125 height 89
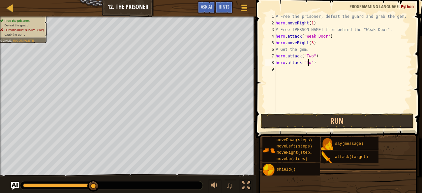
scroll to position [3, 3]
click at [352, 120] on button "Run" at bounding box center [337, 120] width 154 height 15
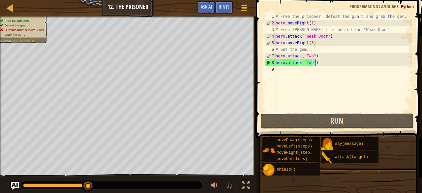
click at [320, 60] on div "# Free the prisoner, defeat the guard and grab the gem. hero . moveRight ( 1 ) …" at bounding box center [343, 69] width 138 height 112
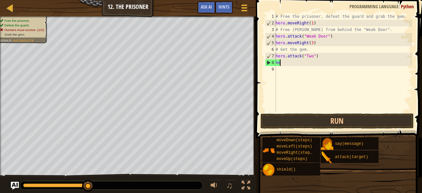
scroll to position [3, 0]
type textarea "h"
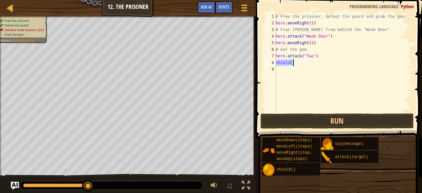
click at [277, 62] on div "# Free the prisoner, defeat the guard and grab the gem. hero . moveRight ( 1 ) …" at bounding box center [343, 62] width 138 height 99
click at [275, 62] on div "8" at bounding box center [270, 62] width 11 height 7
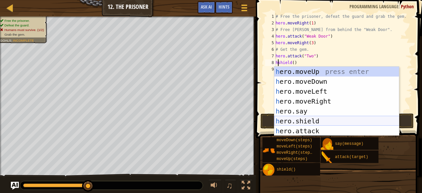
click at [313, 118] on div "h ero.moveUp press enter h ero.moveDown press enter h ero.moveLeft press enter …" at bounding box center [336, 111] width 125 height 89
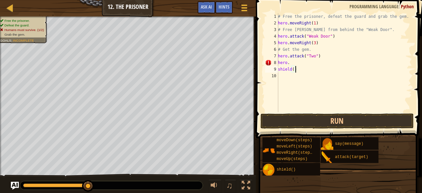
drag, startPoint x: 304, startPoint y: 68, endPoint x: 296, endPoint y: 68, distance: 8.2
click at [296, 68] on div "# Free the prisoner, defeat the guard and grab the gem. hero . moveRight ( 1 ) …" at bounding box center [343, 69] width 135 height 112
type textarea "s"
click at [288, 60] on div "# Free the prisoner, defeat the guard and grab the gem. hero . moveRight ( 1 ) …" at bounding box center [343, 69] width 135 height 112
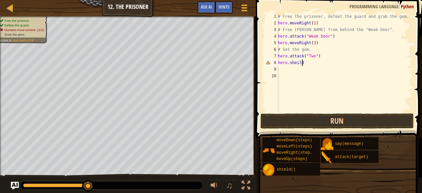
click at [305, 66] on div "# Free the prisoner, defeat the guard and grab the gem. hero . moveRight ( 1 ) …" at bounding box center [343, 69] width 135 height 112
click at [305, 63] on div "# Free the prisoner, defeat the guard and grab the gem. hero . moveRight ( 1 ) …" at bounding box center [343, 69] width 135 height 112
click at [305, 122] on button "Run" at bounding box center [337, 120] width 154 height 15
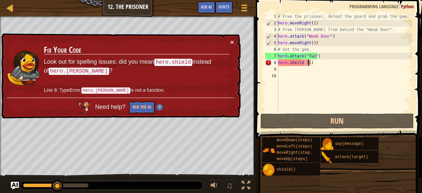
click at [288, 64] on div "# Free the prisoner, defeat the guard and grab the gem. hero . moveRight ( 1 ) …" at bounding box center [343, 69] width 135 height 112
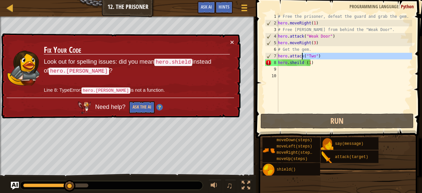
drag, startPoint x: 278, startPoint y: 63, endPoint x: 300, endPoint y: 58, distance: 22.6
click at [300, 58] on div "# Free the prisoner, defeat the guard and grab the gem. hero . moveRight ( 1 ) …" at bounding box center [343, 69] width 135 height 112
type textarea "hero.attack("Two") hero.[PERSON_NAME] (1)"
click at [342, 81] on div "# Free the prisoner, defeat the guard and grab the gem. hero . moveRight ( 1 ) …" at bounding box center [343, 69] width 135 height 112
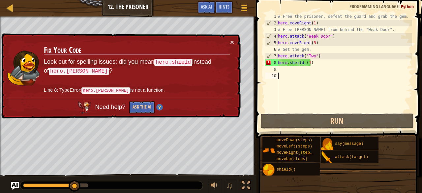
click at [342, 81] on div "# Free the prisoner, defeat the guard and grab the gem. hero . moveRight ( 1 ) …" at bounding box center [343, 69] width 135 height 112
drag, startPoint x: 316, startPoint y: 63, endPoint x: 278, endPoint y: 62, distance: 37.9
click at [278, 62] on div "1 2 3 4 5 6 7 8 9 10 # Free the prisoner, defeat the guard and grab the gem. he…" at bounding box center [338, 62] width 148 height 99
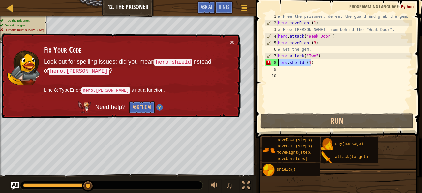
click at [297, 64] on div "# Free the prisoner, defeat the guard and grab the gem. hero . moveRight ( 1 ) …" at bounding box center [343, 62] width 135 height 99
click at [297, 64] on div "# Free the prisoner, defeat the guard and grab the gem. hero . moveRight ( 1 ) …" at bounding box center [343, 69] width 135 height 112
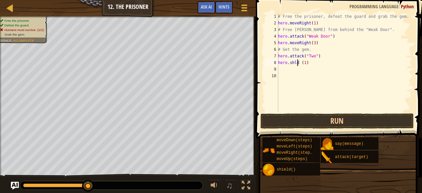
scroll to position [3, 2]
type textarea "hero.shld (1)"
click at [293, 63] on div "# Free the prisoner, defeat the guard and grab the gem. hero . moveRight ( 1 ) …" at bounding box center [343, 69] width 135 height 112
drag, startPoint x: 293, startPoint y: 63, endPoint x: 286, endPoint y: 81, distance: 19.9
click at [286, 81] on div "# Free the prisoner, defeat the guard and grab the gem. hero . moveRight ( 1 ) …" at bounding box center [343, 69] width 135 height 112
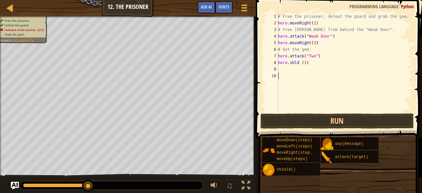
scroll to position [3, 0]
click at [293, 63] on div "# Free the prisoner, defeat the guard and grab the gem. hero . moveRight ( 1 ) …" at bounding box center [343, 69] width 135 height 112
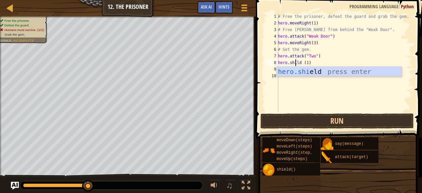
scroll to position [3, 2]
click at [297, 71] on div "hero.[PERSON_NAME] press enter" at bounding box center [338, 82] width 125 height 30
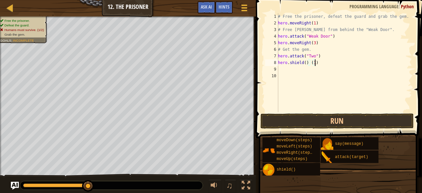
click at [320, 60] on div "# Free the prisoner, defeat the guard and grab the gem. hero . moveRight ( 1 ) …" at bounding box center [343, 69] width 135 height 112
click at [302, 61] on div "# Free the prisoner, defeat the guard and grab the gem. hero . moveRight ( 1 ) …" at bounding box center [343, 69] width 135 height 112
click at [298, 64] on div "# Free the prisoner, defeat the guard and grab the gem. hero . moveRight ( 1 ) …" at bounding box center [343, 69] width 135 height 112
click at [303, 64] on div "# Free the prisoner, defeat the guard and grab the gem. hero . moveRight ( 1 ) …" at bounding box center [343, 69] width 135 height 112
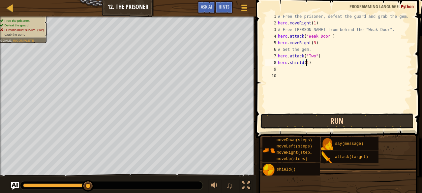
click at [300, 126] on button "Run" at bounding box center [337, 120] width 154 height 15
click at [302, 122] on button "Run" at bounding box center [337, 120] width 154 height 15
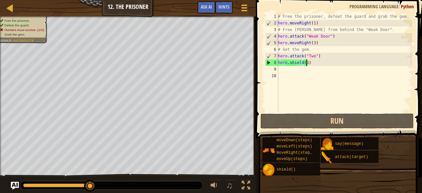
scroll to position [3, 2]
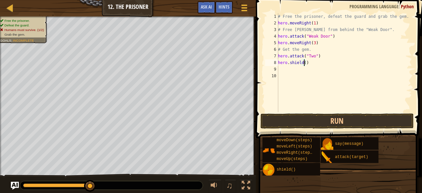
click at [320, 56] on div "# Free the prisoner, defeat the guard and grab the gem. hero . moveRight ( 1 ) …" at bounding box center [343, 69] width 135 height 112
type textarea "h"
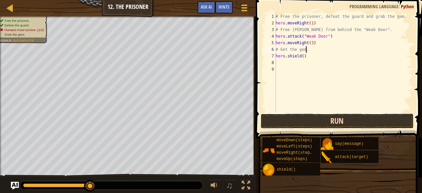
click at [286, 125] on button "Run" at bounding box center [337, 120] width 154 height 15
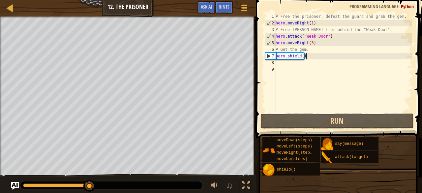
click at [305, 58] on div "# Free the prisoner, defeat the guard and grab the gem. hero . moveRight ( 1 ) …" at bounding box center [343, 69] width 138 height 112
type textarea "hero.shield()"
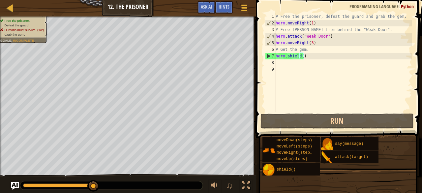
click at [300, 57] on div "# Free the prisoner, defeat the guard and grab the gem. hero . moveRight ( 1 ) …" at bounding box center [343, 69] width 138 height 112
click at [302, 58] on div "# Free the prisoner, defeat the guard and grab the gem. hero . moveRight ( 1 ) …" at bounding box center [343, 69] width 138 height 112
click at [279, 62] on div "# Free the prisoner, defeat the guard and grab the gem. hero . moveRight ( 1 ) …" at bounding box center [343, 69] width 138 height 112
click at [308, 60] on div "# Free the prisoner, defeat the guard and grab the gem. hero . moveRight ( 1 ) …" at bounding box center [343, 69] width 138 height 112
click at [302, 51] on div "# Free the prisoner, defeat the guard and grab the gem. hero . moveRight ( 1 ) …" at bounding box center [343, 69] width 138 height 112
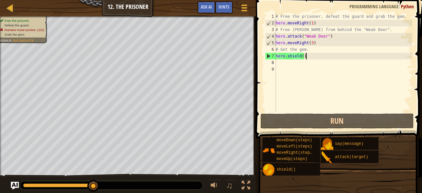
click at [305, 53] on div "# Free the prisoner, defeat the guard and grab the gem. hero . moveRight ( 1 ) …" at bounding box center [343, 69] width 138 height 112
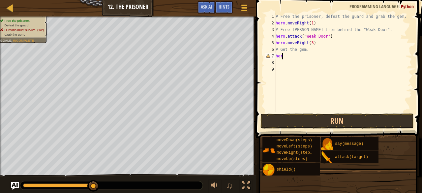
type textarea "h"
click at [311, 44] on div "# Free the prisoner, defeat the guard and grab the gem. hero . moveRight ( 1 ) …" at bounding box center [343, 69] width 138 height 112
click at [304, 56] on div "# Free the prisoner, defeat the guard and grab the gem. hero . moveRight ( 1 ) …" at bounding box center [343, 69] width 138 height 112
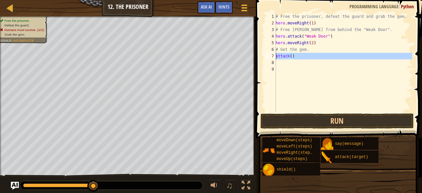
click at [275, 54] on div "7" at bounding box center [270, 56] width 11 height 7
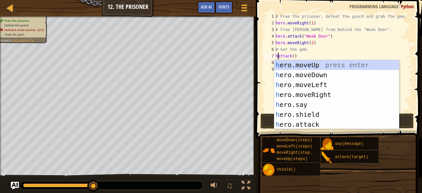
scroll to position [3, 0]
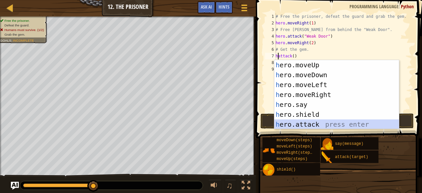
click at [317, 122] on div "h ero.moveUp press enter h ero.moveDown press enter h ero.moveLeft press enter …" at bounding box center [336, 104] width 125 height 89
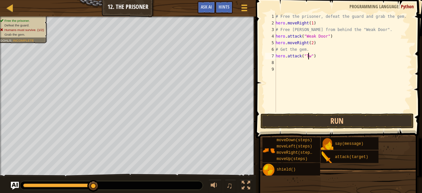
scroll to position [3, 3]
type textarea "hero.attack("Two")"
click at [328, 116] on button "Run" at bounding box center [337, 120] width 154 height 15
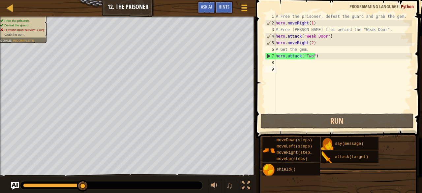
click at [323, 89] on div "# Free the prisoner, defeat the guard and grab the gem. hero . moveRight ( 1 ) …" at bounding box center [343, 69] width 138 height 112
click at [293, 65] on div "# Free the prisoner, defeat the guard and grab the gem. hero . moveRight ( 1 ) …" at bounding box center [343, 69] width 138 height 112
click at [316, 57] on div "# Free the prisoner, defeat the guard and grab the gem. hero . moveRight ( 1 ) …" at bounding box center [343, 69] width 138 height 112
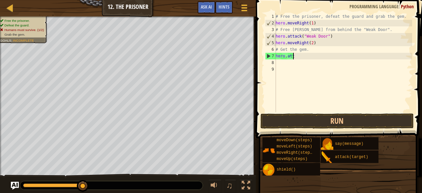
type textarea "h"
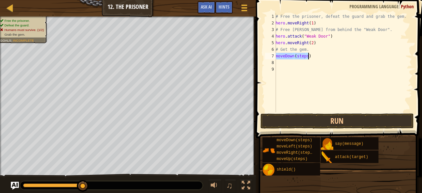
click at [275, 58] on div "7" at bounding box center [270, 56] width 11 height 7
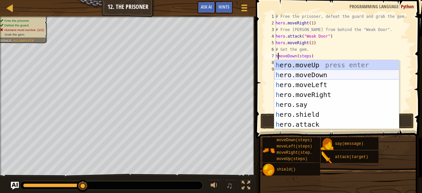
click at [299, 72] on div "h ero.moveUp press enter h ero.moveDown press enter h ero.moveLeft press enter …" at bounding box center [336, 104] width 125 height 89
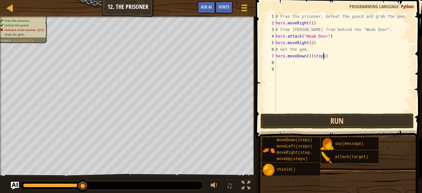
click at [329, 58] on div "# Free the prisoner, defeat the guard and grab the gem. hero . moveRight ( 1 ) …" at bounding box center [343, 69] width 138 height 112
click at [305, 57] on div "# Free the prisoner, defeat the guard and grab the gem. hero . moveRight ( 1 ) …" at bounding box center [343, 69] width 138 height 112
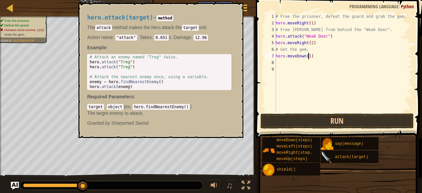
type textarea "hero.moveDown(1)"
click at [332, 152] on img at bounding box center [327, 157] width 13 height 13
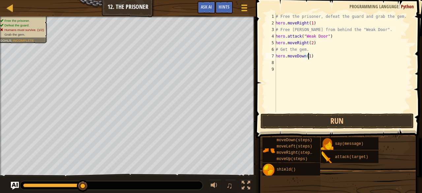
click at [277, 62] on div "# Free the prisoner, defeat the guard and grab the gem. hero . moveRight ( 1 ) …" at bounding box center [343, 69] width 138 height 112
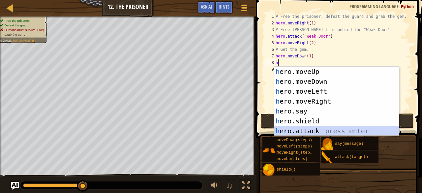
click at [317, 128] on div "h ero.moveUp press enter h ero.moveDown press enter h ero.moveLeft press enter …" at bounding box center [336, 111] width 125 height 89
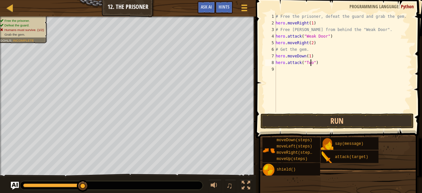
scroll to position [3, 3]
type textarea "hero.attack("Two")"
click at [333, 122] on button "Run" at bounding box center [337, 120] width 154 height 15
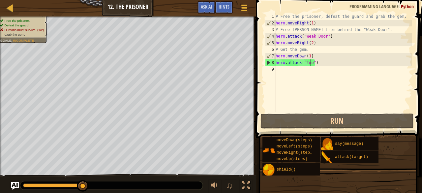
click at [4, 8] on div "Map Introduction to Computer Science 12. The Prisoner Game Menu Done Hints Ask …" at bounding box center [128, 8] width 256 height 16
click at [7, 8] on div at bounding box center [10, 8] width 8 height 8
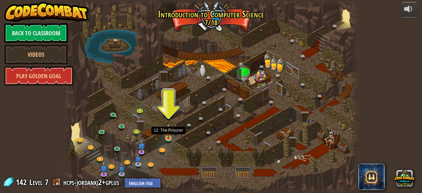
click at [169, 135] on img at bounding box center [168, 130] width 7 height 15
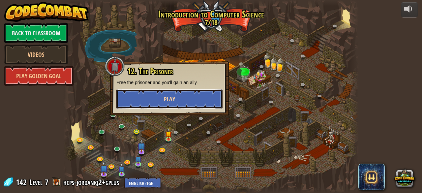
click at [187, 103] on button "Play" at bounding box center [169, 99] width 106 height 20
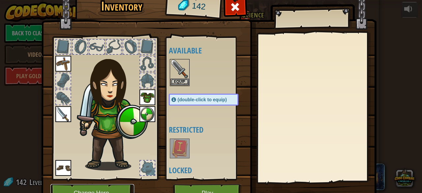
click at [101, 186] on button "Change Hero" at bounding box center [92, 193] width 84 height 18
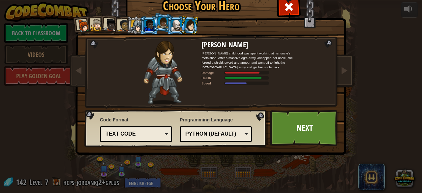
click at [189, 23] on div at bounding box center [189, 24] width 11 height 11
click at [188, 23] on div at bounding box center [189, 24] width 11 height 11
click at [175, 24] on div at bounding box center [176, 25] width 10 height 11
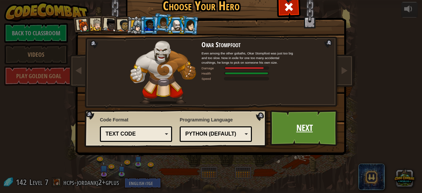
click at [294, 115] on link "Next" at bounding box center [304, 128] width 69 height 36
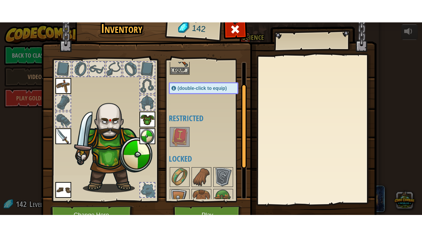
scroll to position [37, 0]
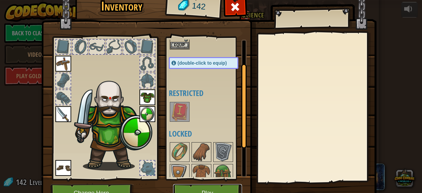
click at [213, 190] on button "Play" at bounding box center [207, 193] width 69 height 18
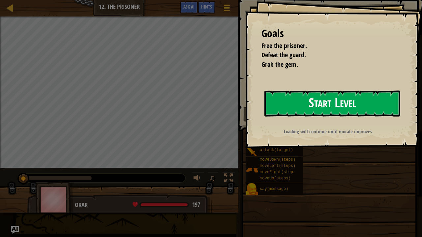
click at [303, 108] on button "Start Level" at bounding box center [332, 104] width 136 height 26
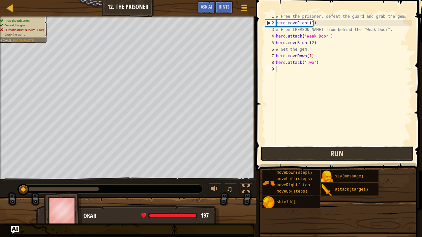
click at [295, 111] on div "1 2 3 4 5 6 7 8 9 # Free the prisoner, defeat the guard and grab the gem. hero …" at bounding box center [338, 98] width 168 height 190
click at [287, 152] on button "Run" at bounding box center [337, 153] width 154 height 15
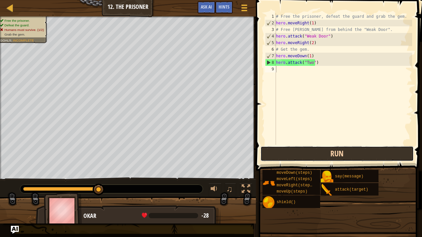
click at [287, 152] on button "Run" at bounding box center [337, 153] width 154 height 15
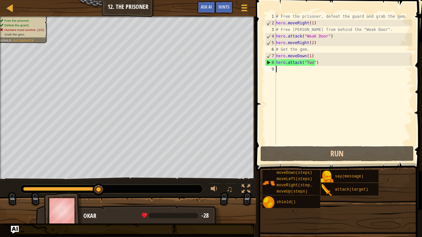
click at [313, 54] on div "# Free the prisoner, defeat the guard and grab the gem. hero . moveRight ( 1 ) …" at bounding box center [342, 85] width 137 height 145
click at [310, 42] on div "# Free the prisoner, defeat the guard and grab the gem. hero . moveRight ( 1 ) …" at bounding box center [342, 85] width 137 height 145
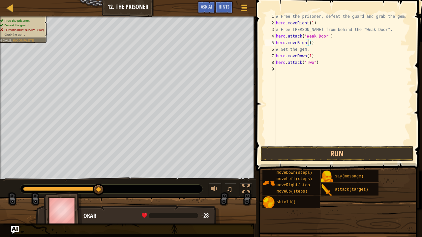
scroll to position [3, 3]
click at [308, 57] on div "# Free the prisoner, defeat the guard and grab the gem. hero . moveRight ( 1 ) …" at bounding box center [342, 85] width 137 height 145
type textarea "hero.moveDown(3)"
click at [277, 71] on div "# Free the prisoner, defeat the guard and grab the gem. hero . moveRight ( 1 ) …" at bounding box center [342, 85] width 137 height 145
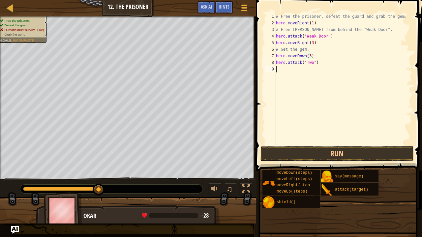
scroll to position [3, 0]
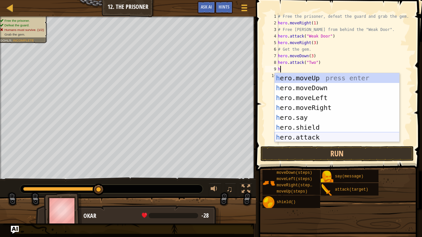
click at [309, 133] on div "h ero.moveUp press enter h ero.moveDown press enter h ero.moveLeft press enter …" at bounding box center [336, 117] width 125 height 89
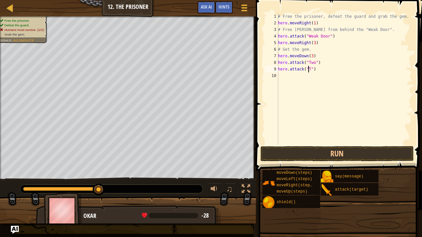
scroll to position [3, 3]
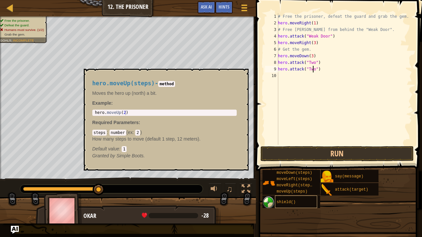
type textarea "hero.attack("Two")"
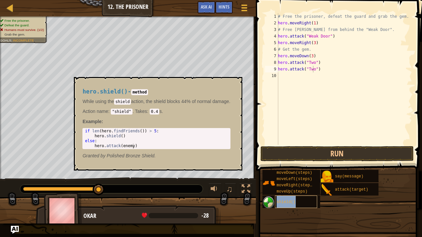
click at [294, 192] on div "shield()" at bounding box center [296, 202] width 42 height 13
drag, startPoint x: 293, startPoint y: 196, endPoint x: 278, endPoint y: 198, distance: 14.4
drag, startPoint x: 278, startPoint y: 198, endPoint x: 296, endPoint y: 82, distance: 117.9
click at [296, 82] on div "# Free the prisoner, defeat the guard and grab the gem. hero . moveRight ( 1 ) …" at bounding box center [343, 85] width 135 height 145
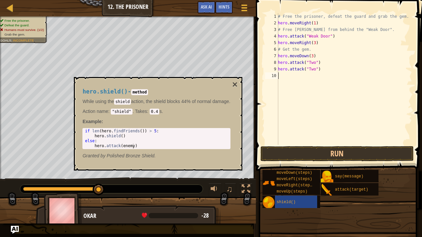
type textarea "h"
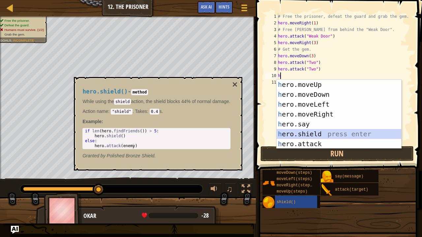
click at [306, 131] on div "h ero.moveUp press enter h ero.moveDown press enter h ero.moveLeft press enter …" at bounding box center [338, 124] width 125 height 89
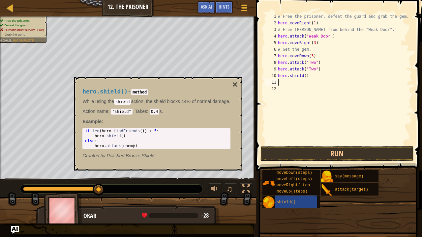
click at [303, 78] on div "# Free the prisoner, defeat the guard and grab the gem. hero . moveRight ( 1 ) …" at bounding box center [343, 85] width 135 height 145
type textarea "hero.shield(5)"
click at [329, 148] on button "Run" at bounding box center [337, 153] width 154 height 15
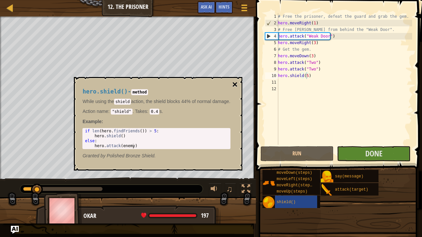
click at [236, 81] on button "×" at bounding box center [234, 84] width 5 height 9
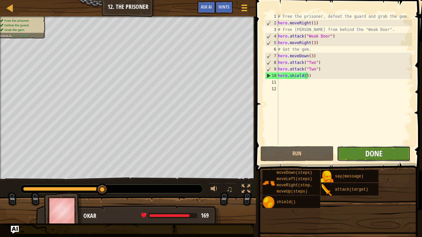
click at [371, 152] on span "Done" at bounding box center [373, 153] width 17 height 11
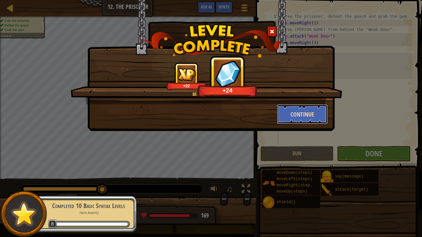
click at [319, 113] on button "Continue" at bounding box center [302, 114] width 51 height 20
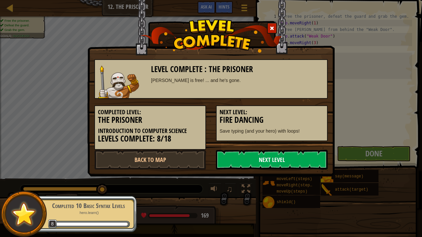
click at [289, 157] on link "Next Level" at bounding box center [272, 160] width 112 height 20
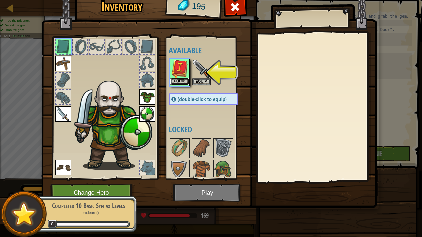
click at [182, 79] on button "Equip" at bounding box center [179, 81] width 18 height 7
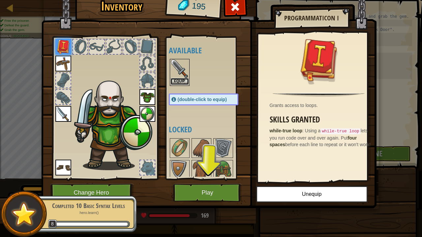
click at [182, 79] on button "Equip" at bounding box center [179, 81] width 18 height 7
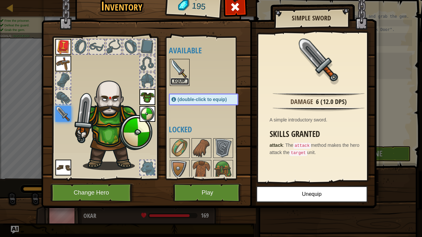
click at [180, 78] on button "Equip" at bounding box center [179, 81] width 18 height 7
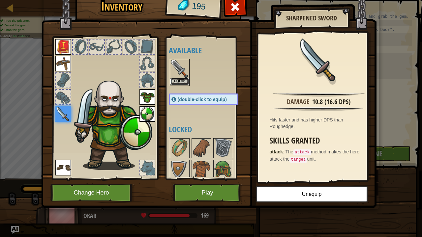
click at [184, 79] on button "Equip" at bounding box center [179, 81] width 18 height 7
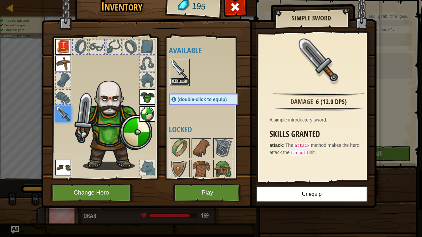
click at [184, 80] on button "Equip" at bounding box center [179, 81] width 18 height 7
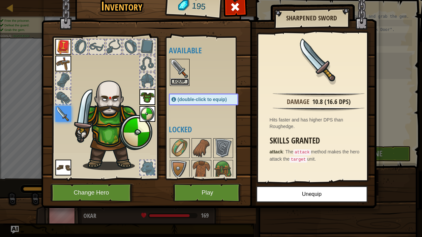
click at [184, 80] on button "Equip" at bounding box center [179, 81] width 18 height 7
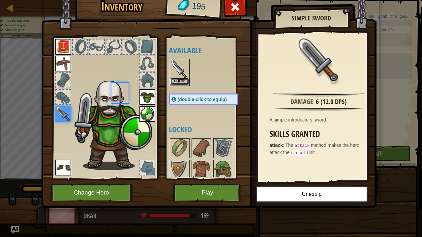
click at [184, 80] on button "Equip" at bounding box center [179, 81] width 18 height 7
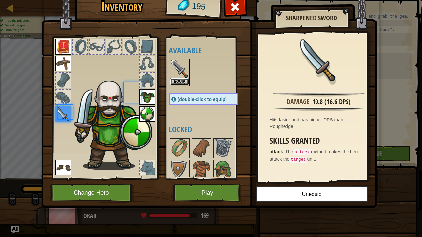
click at [184, 80] on button "Equip" at bounding box center [179, 81] width 18 height 7
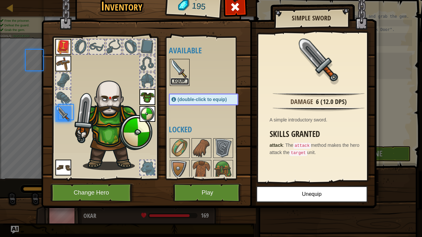
click at [184, 80] on button "Equip" at bounding box center [179, 81] width 18 height 7
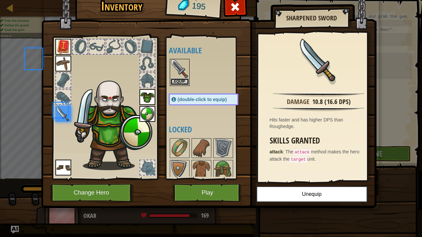
click at [184, 80] on button "Equip" at bounding box center [179, 81] width 18 height 7
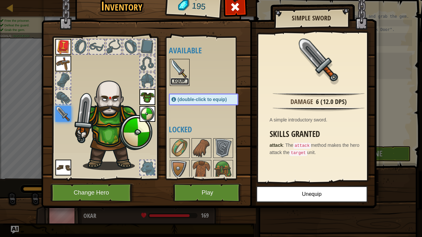
click at [184, 80] on button "Equip" at bounding box center [179, 81] width 18 height 7
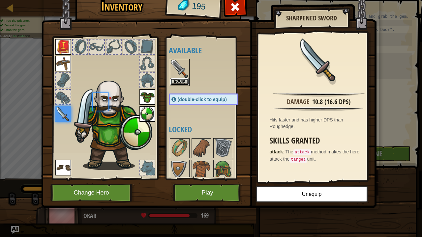
click at [184, 80] on button "Equip" at bounding box center [179, 81] width 18 height 7
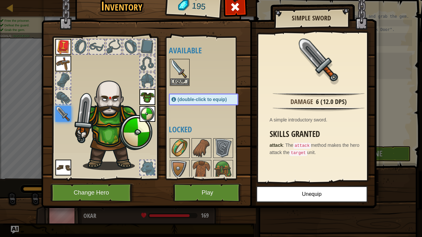
click at [183, 142] on img at bounding box center [179, 148] width 18 height 18
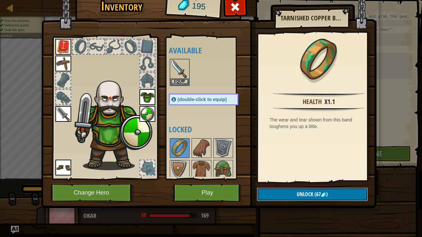
click at [277, 192] on button "Unlock (67 )" at bounding box center [312, 195] width 111 height 14
click at [222, 144] on img at bounding box center [223, 148] width 18 height 18
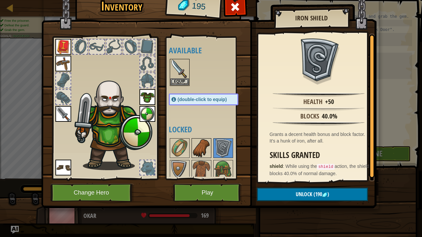
click at [206, 138] on div at bounding box center [201, 148] width 20 height 20
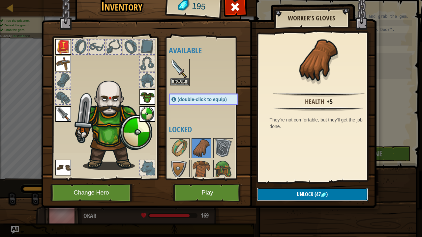
click at [269, 192] on button "Unlock (47 )" at bounding box center [312, 195] width 111 height 14
click at [183, 169] on img at bounding box center [179, 170] width 18 height 18
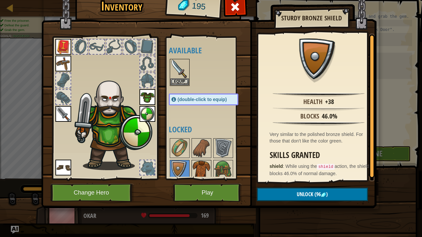
click at [191, 162] on div at bounding box center [201, 170] width 20 height 20
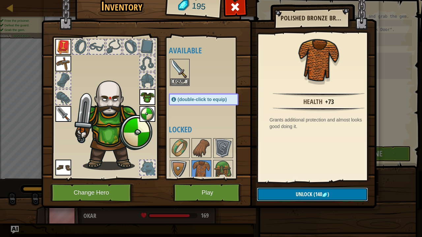
click at [277, 192] on button "Unlock (140 )" at bounding box center [312, 195] width 111 height 14
click at [228, 170] on img at bounding box center [223, 170] width 18 height 18
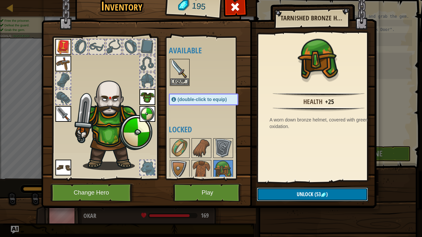
click at [273, 192] on button "Unlock (53 )" at bounding box center [312, 195] width 111 height 14
drag, startPoint x: 202, startPoint y: 165, endPoint x: 271, endPoint y: 191, distance: 74.0
click at [271, 191] on div "Inventory 195 Available Equip Equip Equip Equip Equip Equip Equip (double-click…" at bounding box center [210, 100] width 335 height 217
click at [224, 167] on img at bounding box center [223, 170] width 18 height 18
click at [268, 192] on button "Unlock (53 )" at bounding box center [312, 195] width 111 height 14
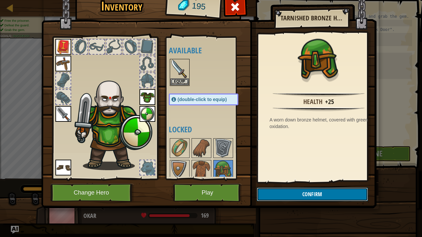
click at [269, 192] on button "Confirm" at bounding box center [312, 195] width 111 height 14
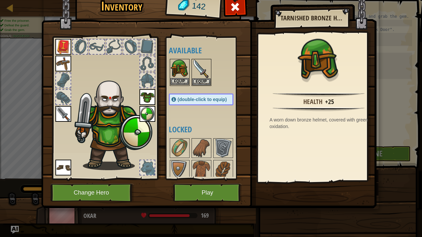
click at [181, 77] on img at bounding box center [179, 69] width 18 height 18
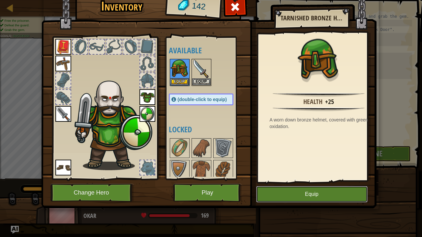
click at [314, 191] on button "Equip" at bounding box center [311, 194] width 111 height 16
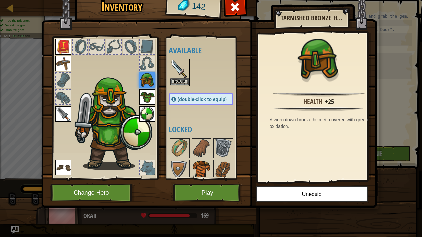
click at [204, 173] on img at bounding box center [201, 170] width 18 height 18
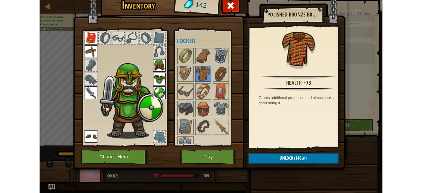
scroll to position [89, 0]
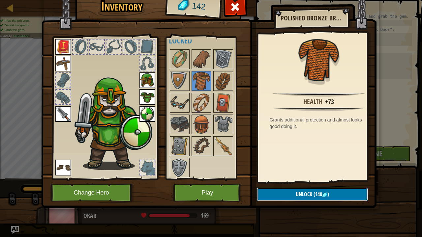
click at [280, 190] on button "Unlock (140 )" at bounding box center [312, 195] width 111 height 14
click at [268, 192] on button "Confirm" at bounding box center [312, 195] width 111 height 14
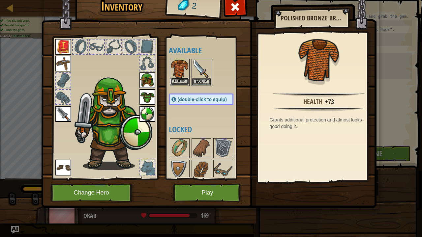
click at [183, 78] on button "Equip" at bounding box center [179, 81] width 18 height 7
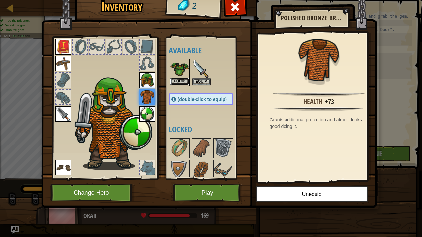
click at [186, 80] on button "Equip" at bounding box center [179, 81] width 18 height 7
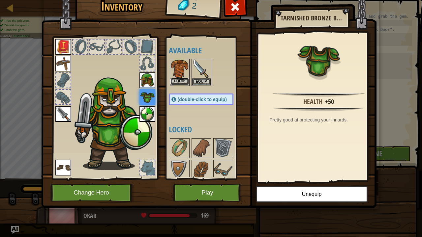
click at [184, 80] on button "Equip" at bounding box center [179, 81] width 18 height 7
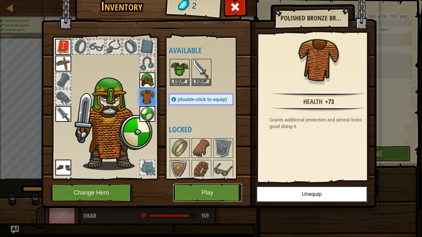
click at [196, 186] on button "Play" at bounding box center [207, 193] width 69 height 18
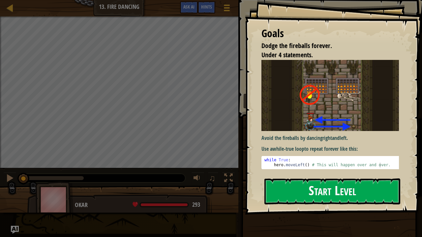
click at [278, 192] on button "Start Level" at bounding box center [332, 192] width 136 height 26
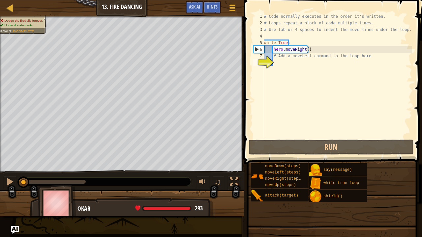
click at [310, 85] on div "# Code normally executes in the order it's written. # Loops repeat a block of c…" at bounding box center [337, 82] width 149 height 138
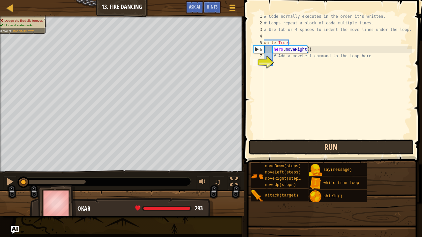
click at [302, 145] on button "Run" at bounding box center [330, 147] width 165 height 15
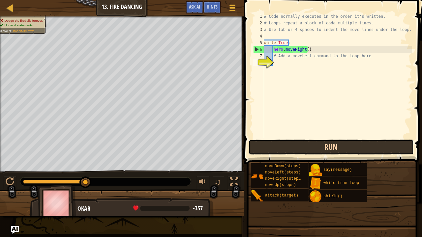
click at [301, 145] on button "Run" at bounding box center [330, 147] width 165 height 15
